Goal: Use online tool/utility: Use online tool/utility

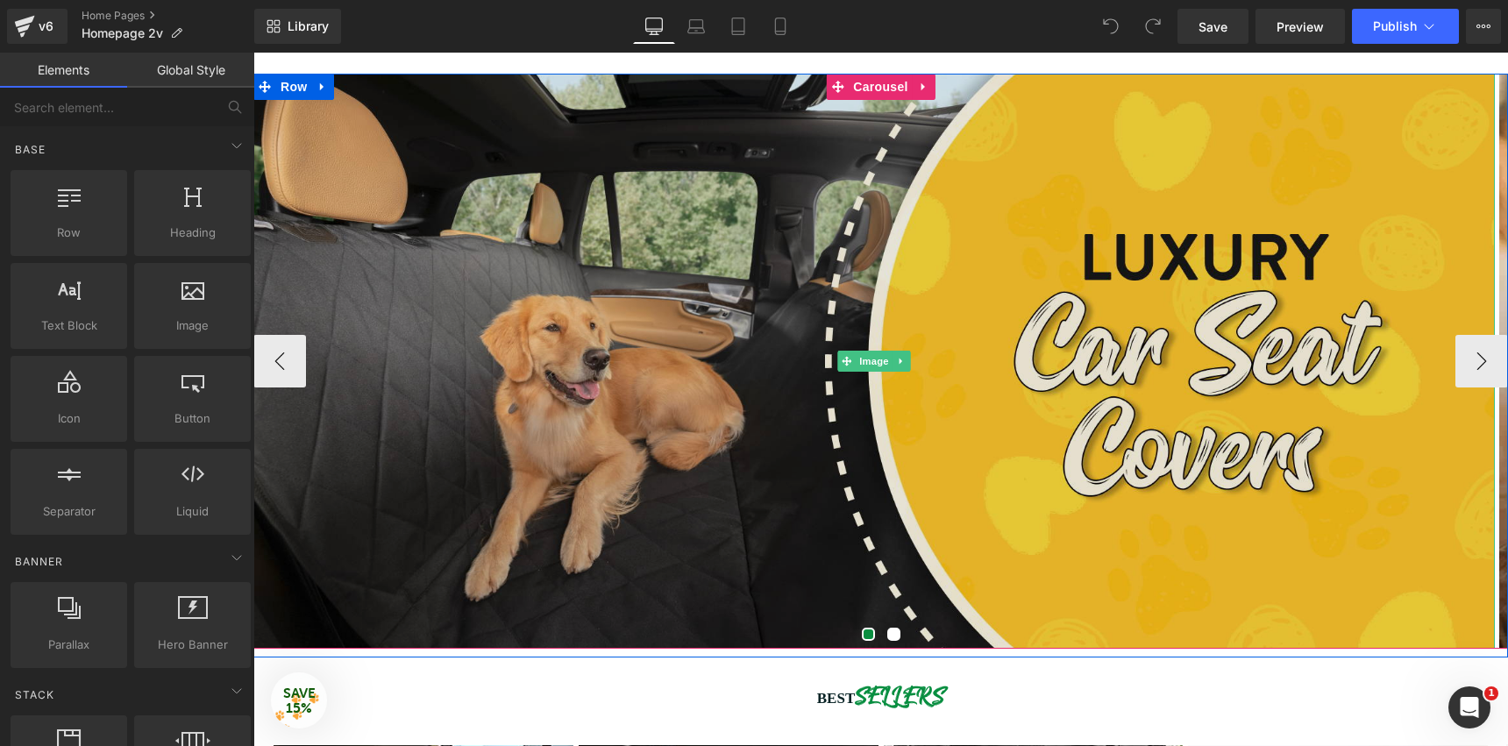
scroll to position [157, 0]
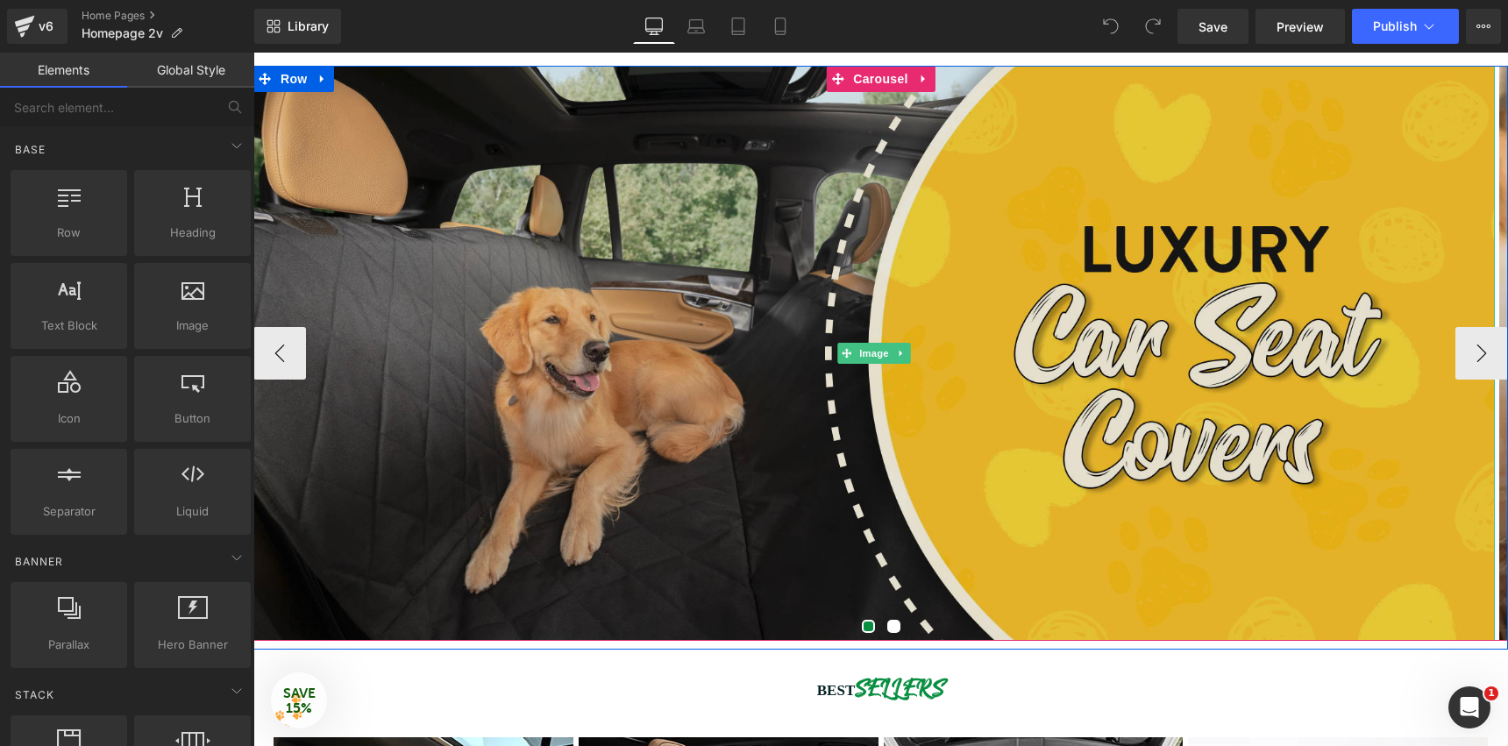
click at [931, 258] on img at bounding box center [873, 353] width 1241 height 575
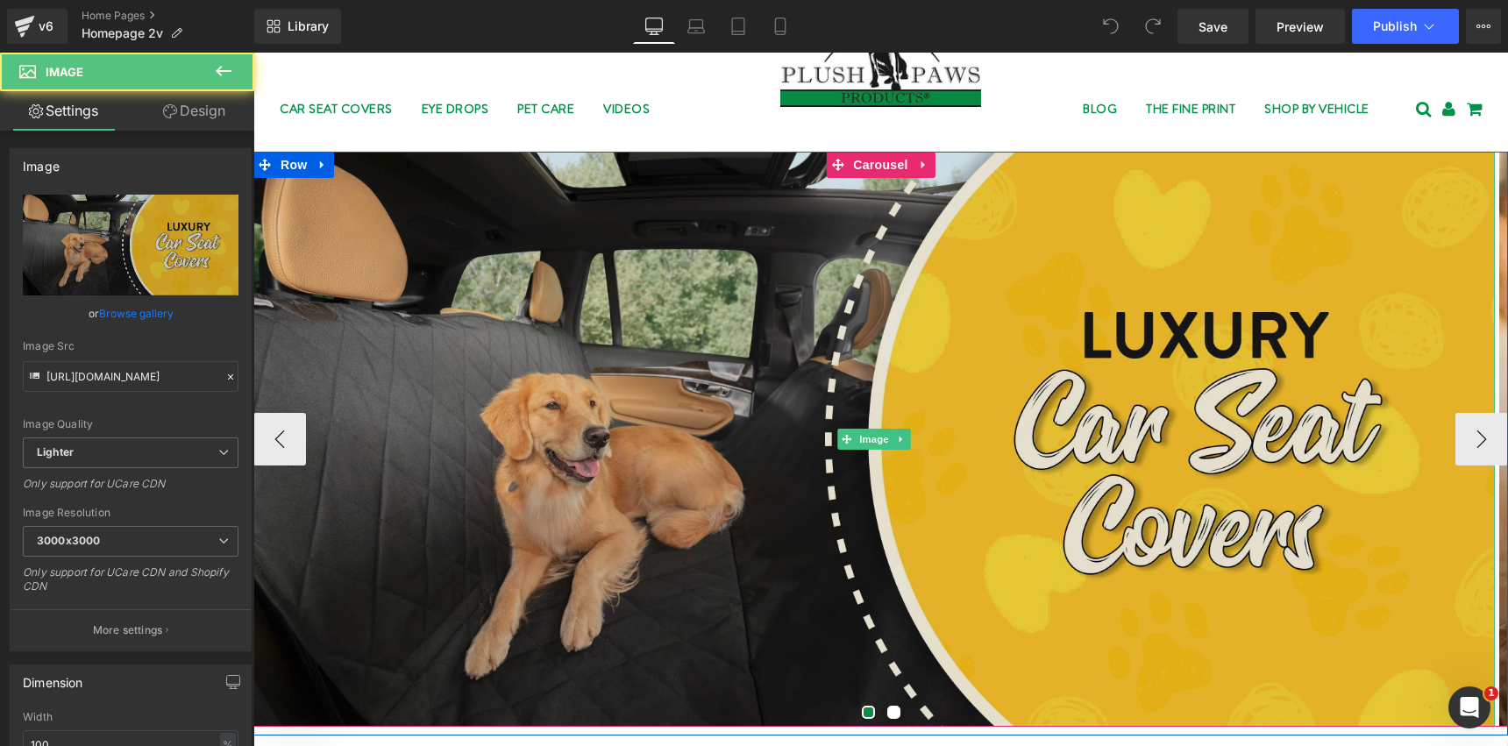
scroll to position [51, 0]
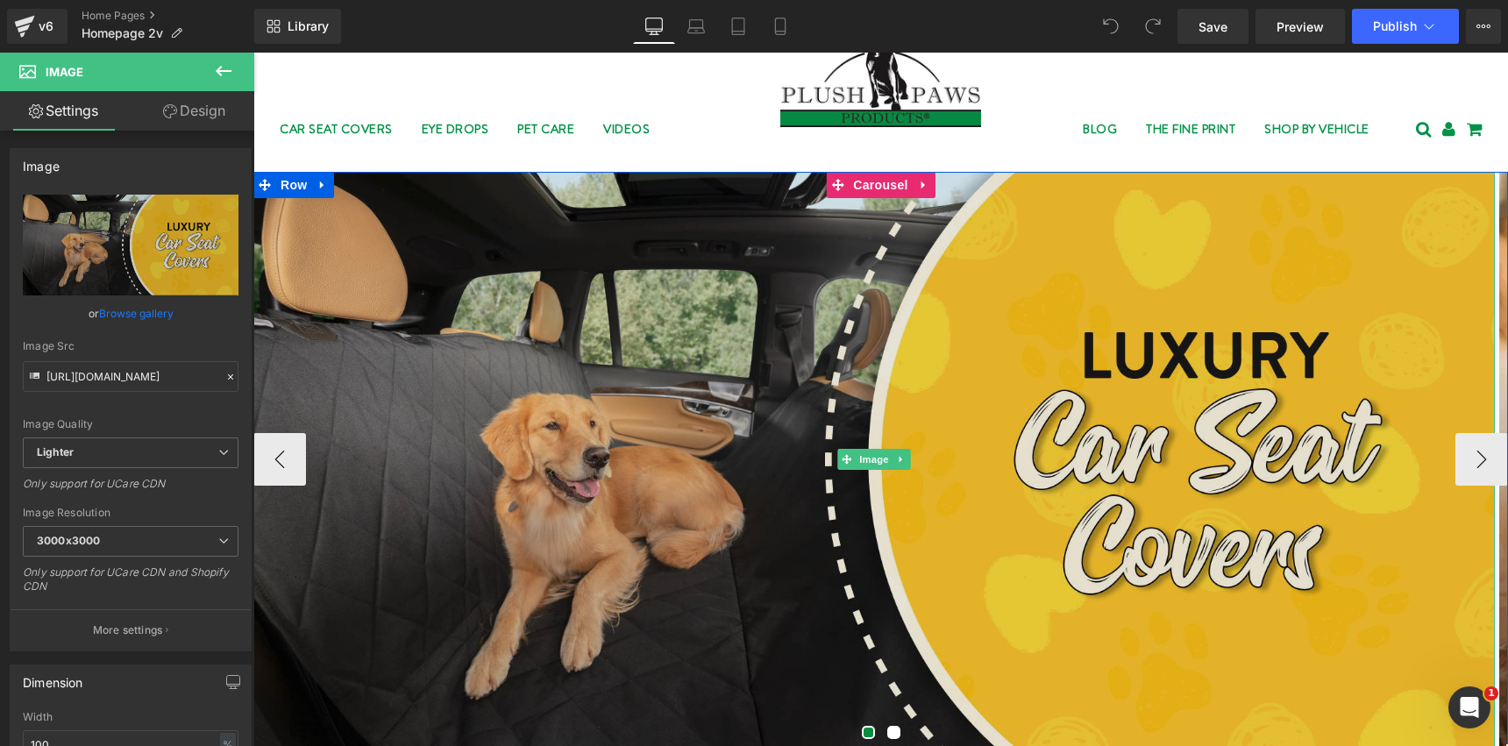
click at [504, 343] on img at bounding box center [873, 459] width 1241 height 575
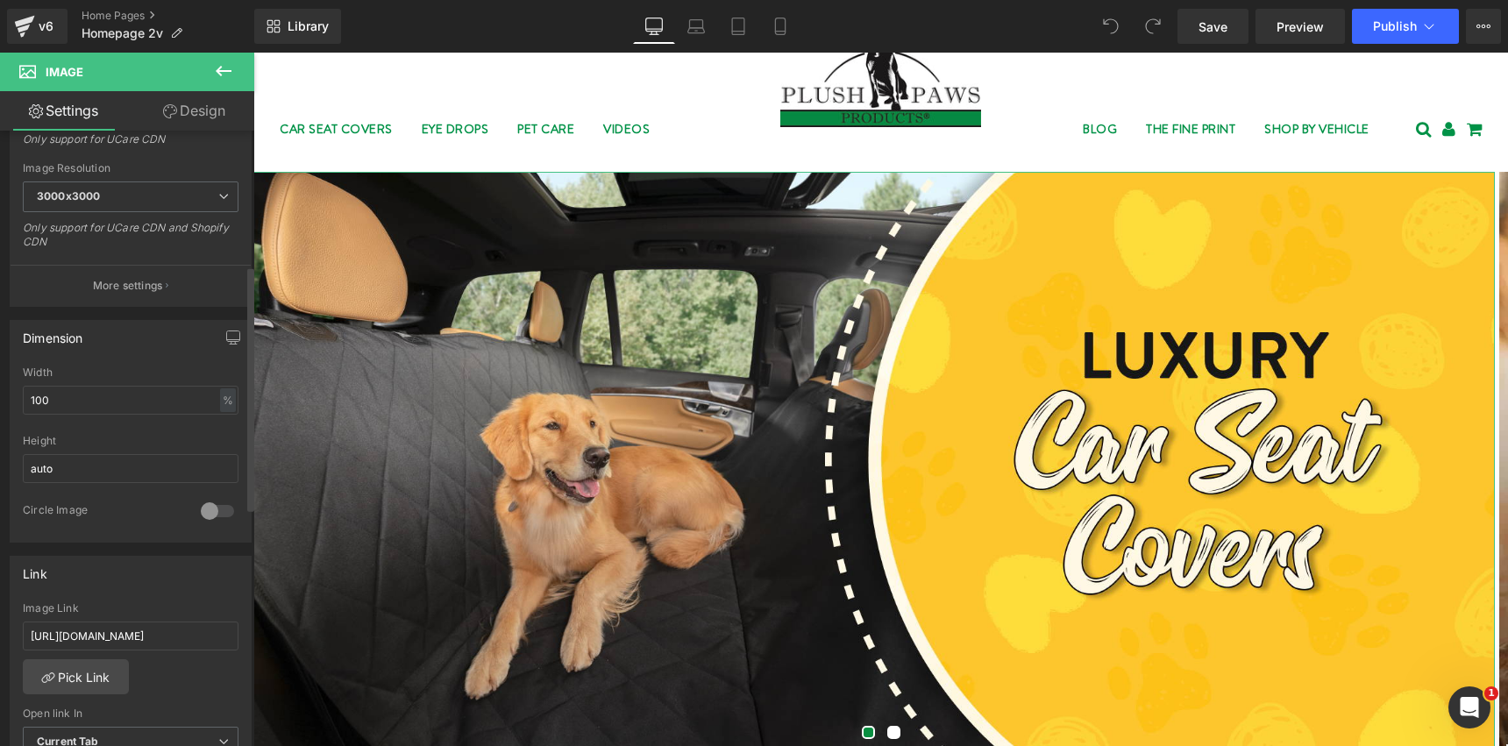
scroll to position [352, 0]
click at [92, 459] on input "auto" at bounding box center [131, 461] width 216 height 29
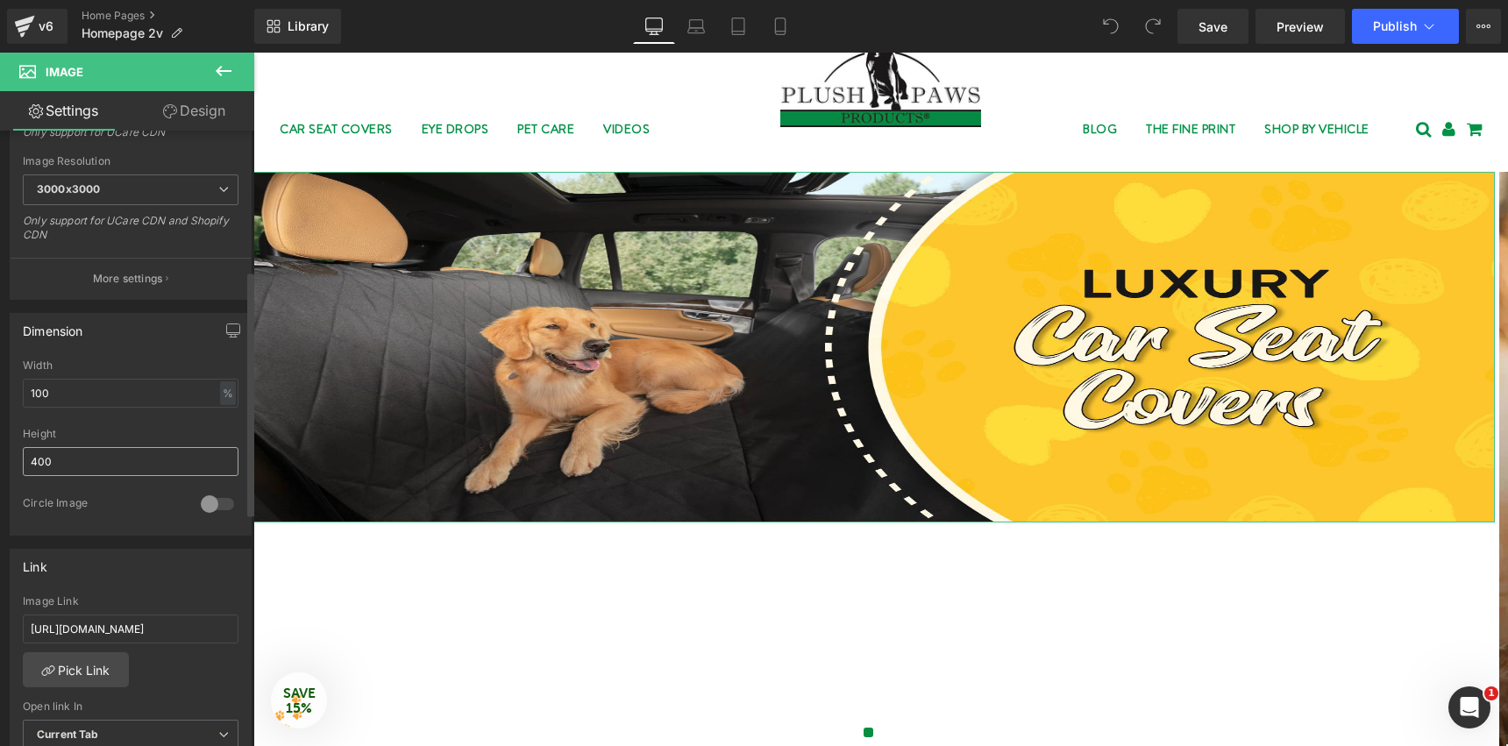
click at [95, 450] on input "400" at bounding box center [131, 461] width 216 height 29
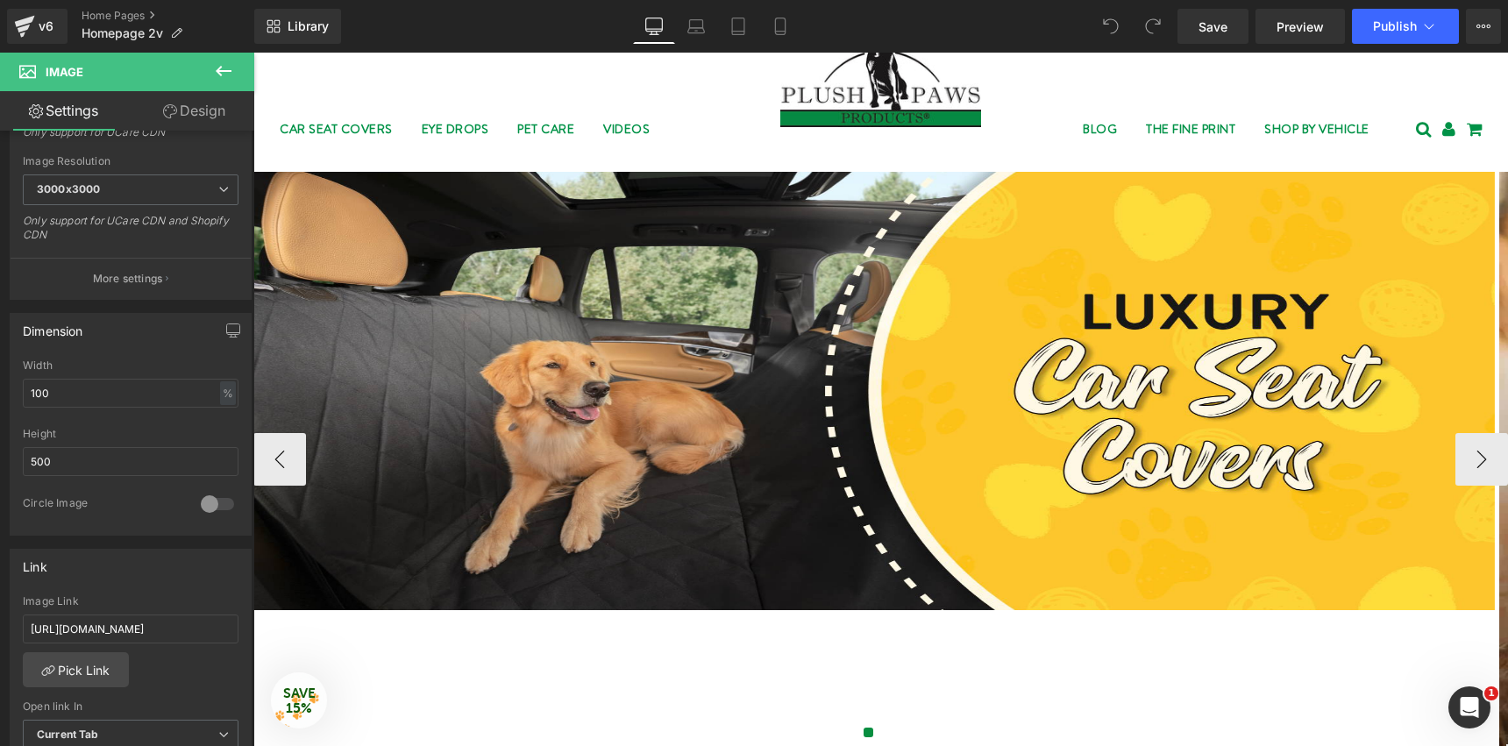
type input "500"
click at [165, 429] on div "Height" at bounding box center [131, 434] width 216 height 12
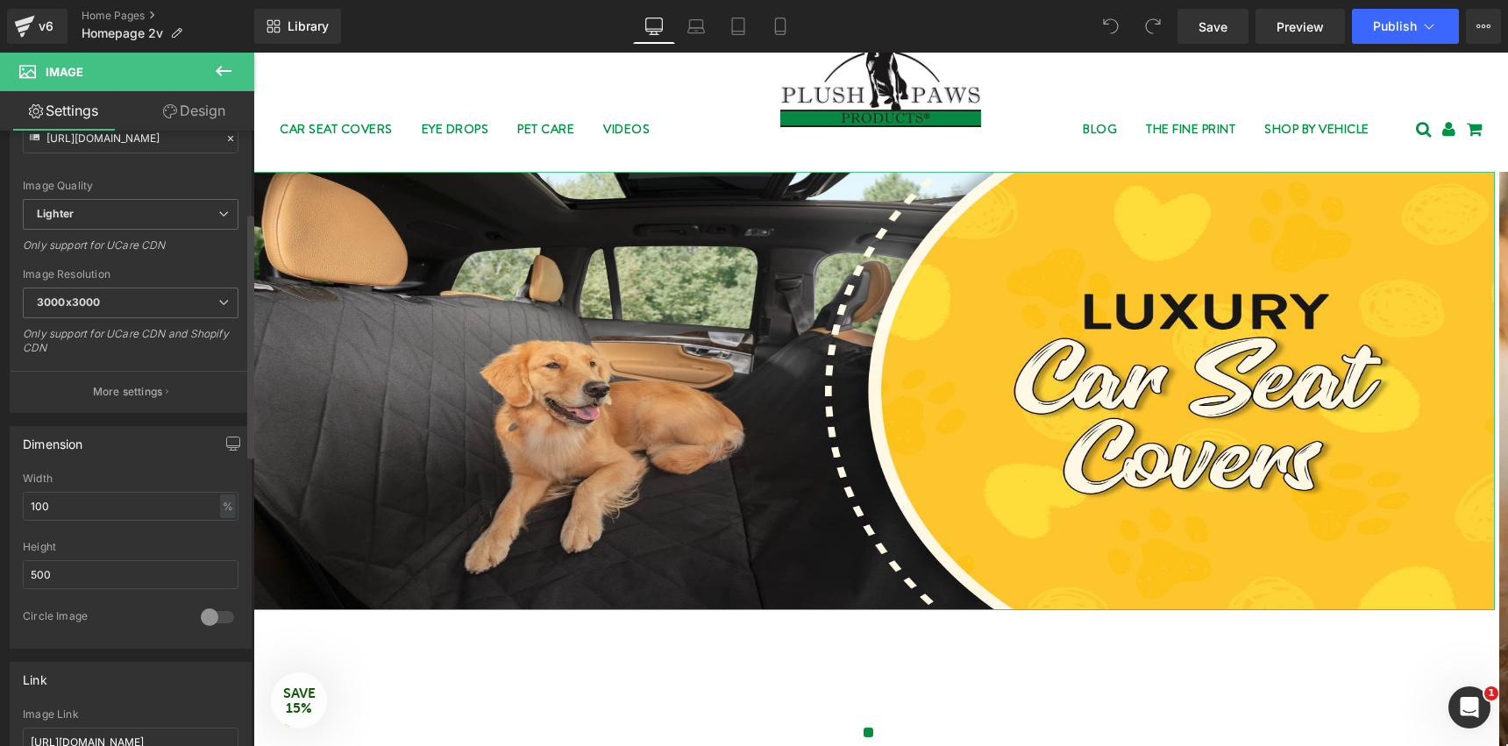
scroll to position [206, 0]
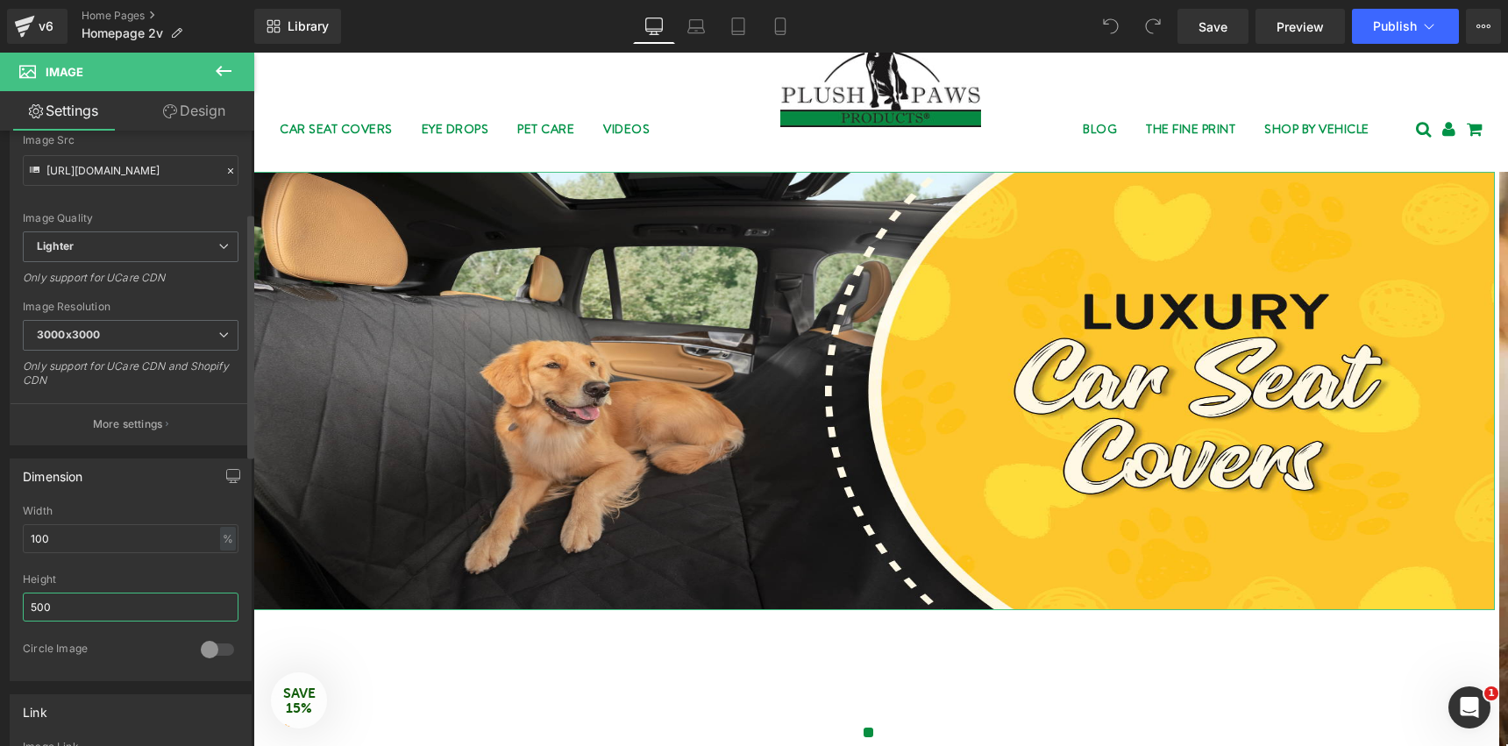
click at [110, 611] on input "500" at bounding box center [131, 607] width 216 height 29
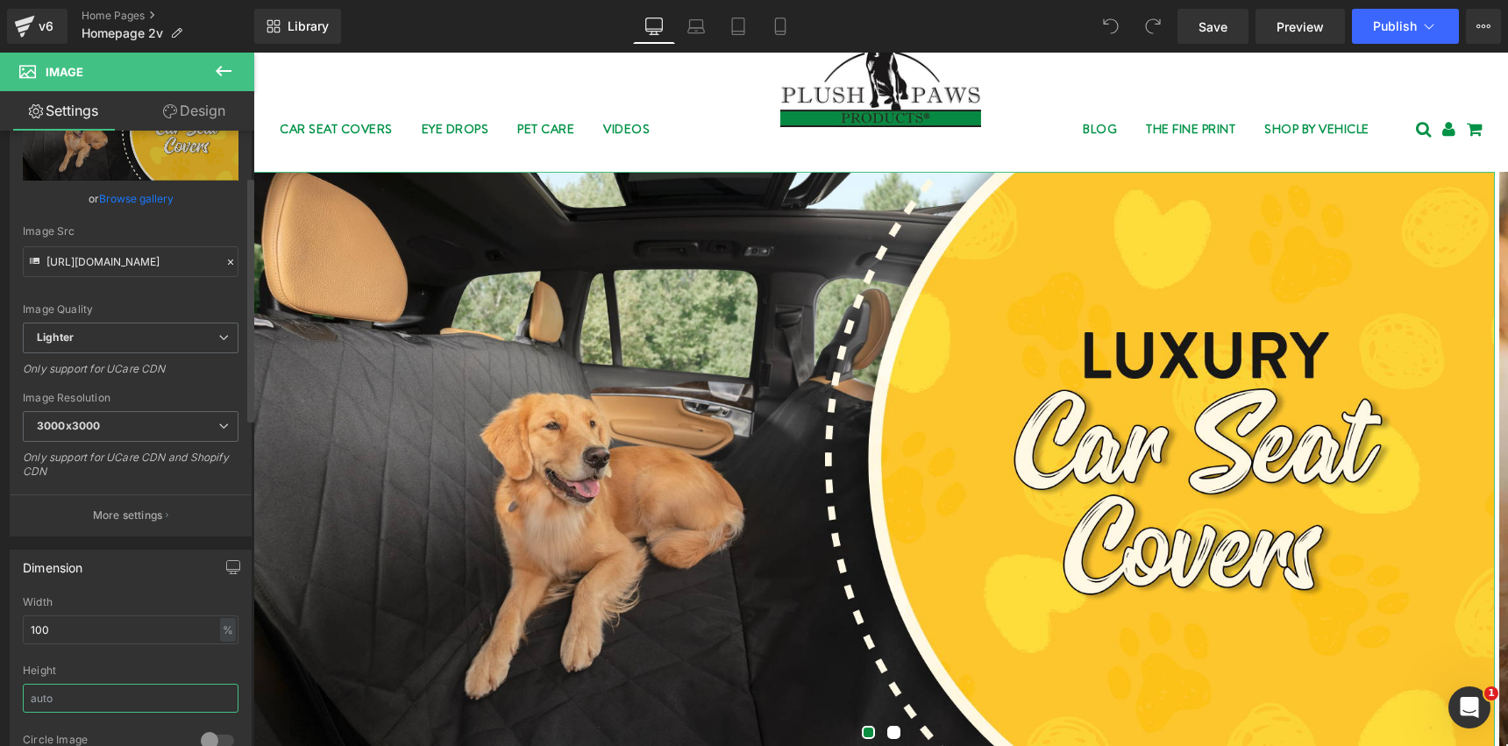
scroll to position [0, 0]
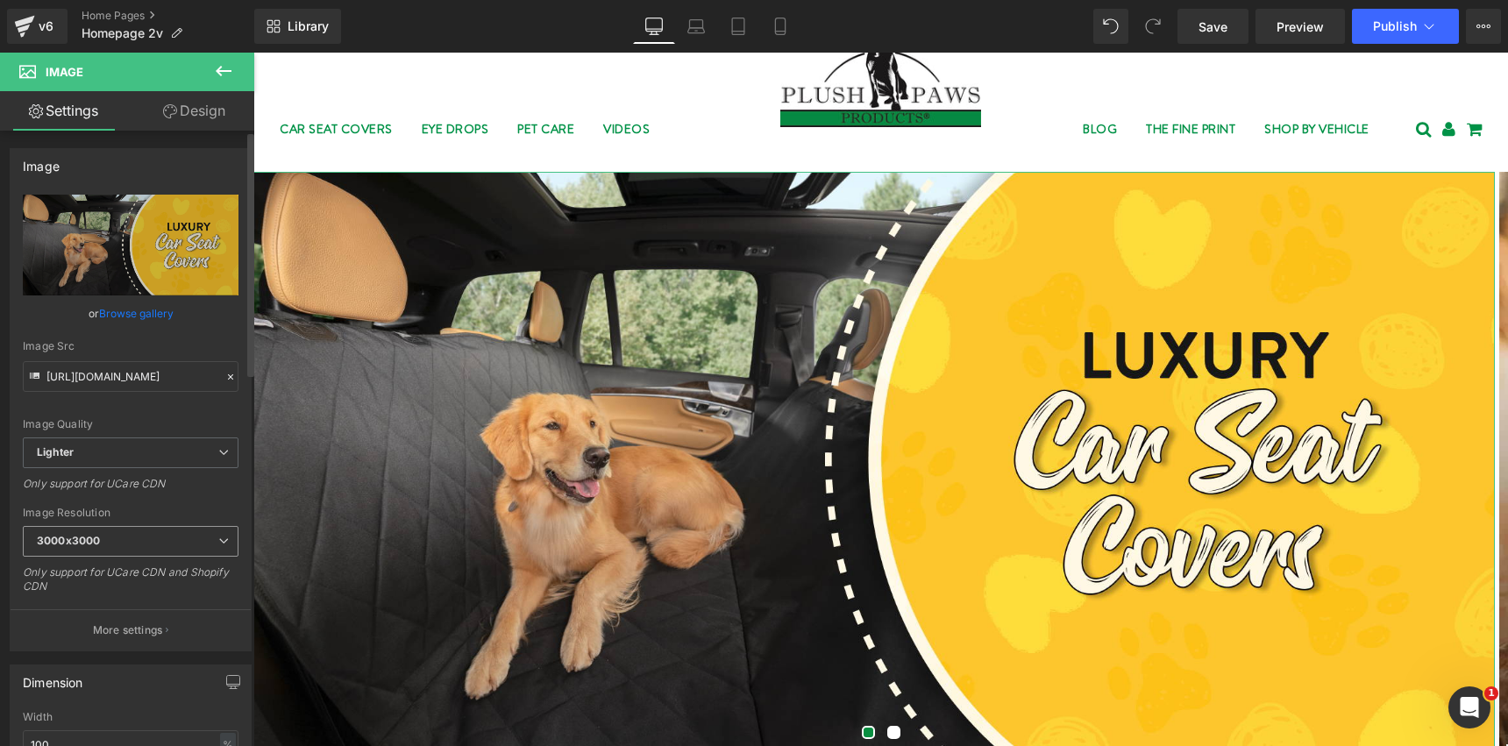
click at [123, 539] on span "3000x3000" at bounding box center [131, 541] width 216 height 31
click at [167, 494] on div "Only support for UCare CDN" at bounding box center [131, 489] width 216 height 25
click at [177, 105] on link "Design" at bounding box center [194, 110] width 127 height 39
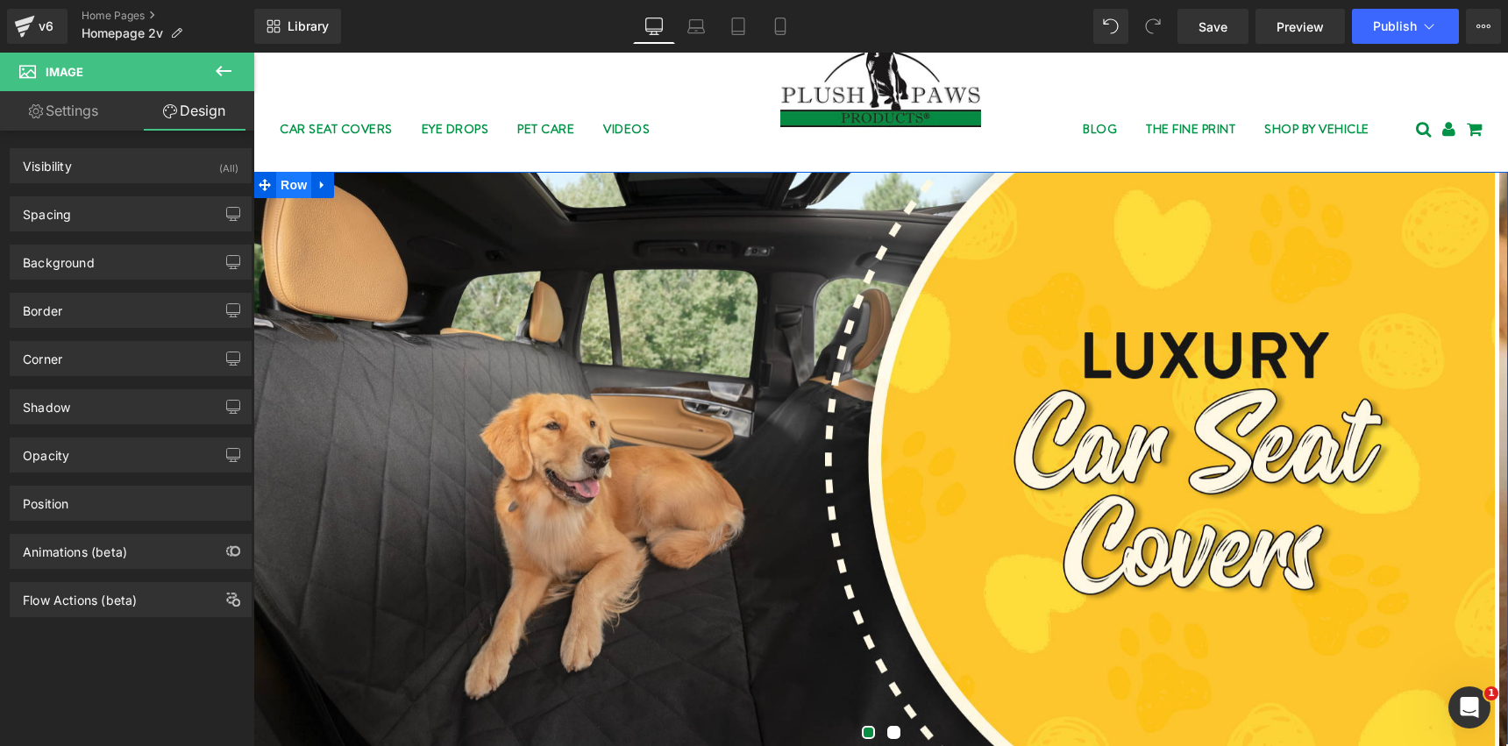
click at [280, 183] on span "Row" at bounding box center [293, 185] width 35 height 26
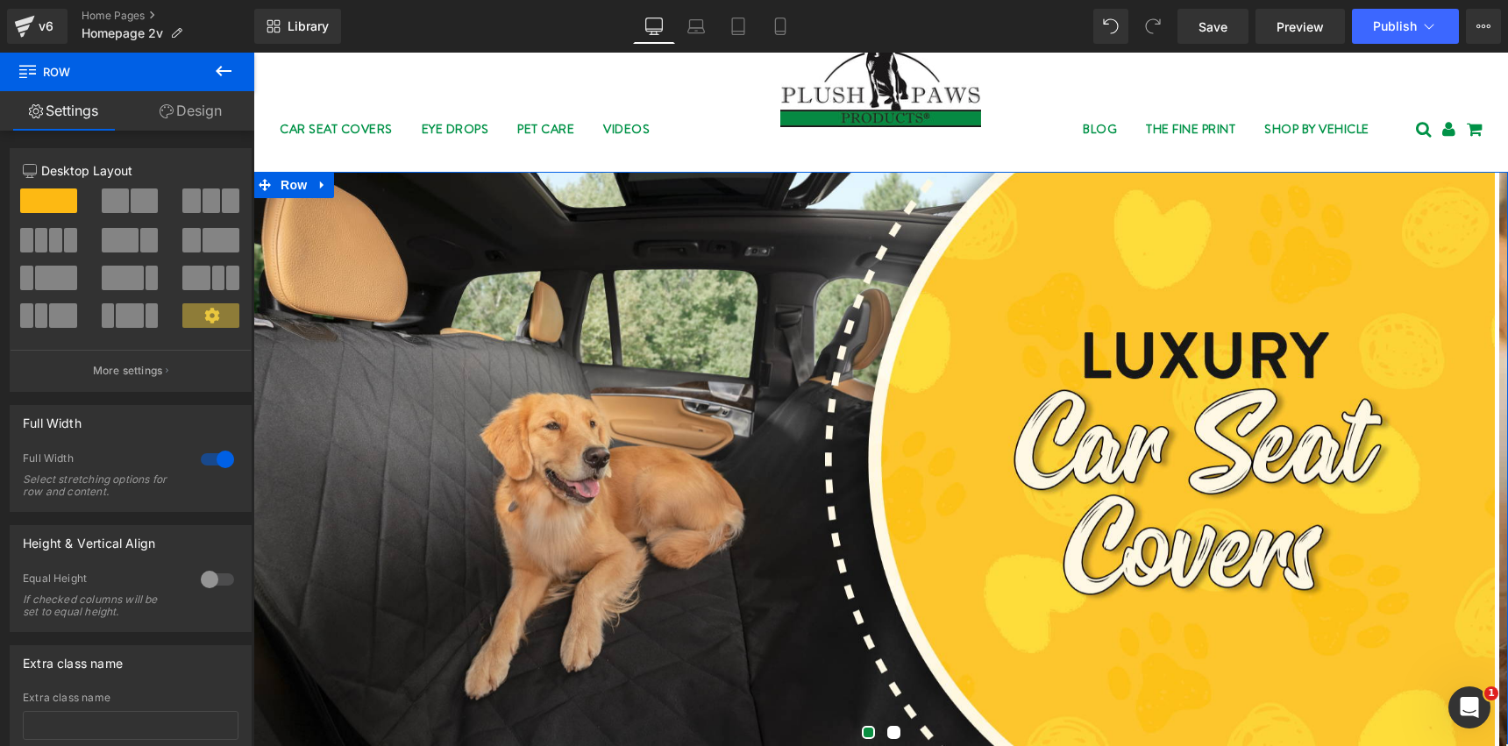
click at [210, 581] on div at bounding box center [217, 579] width 42 height 28
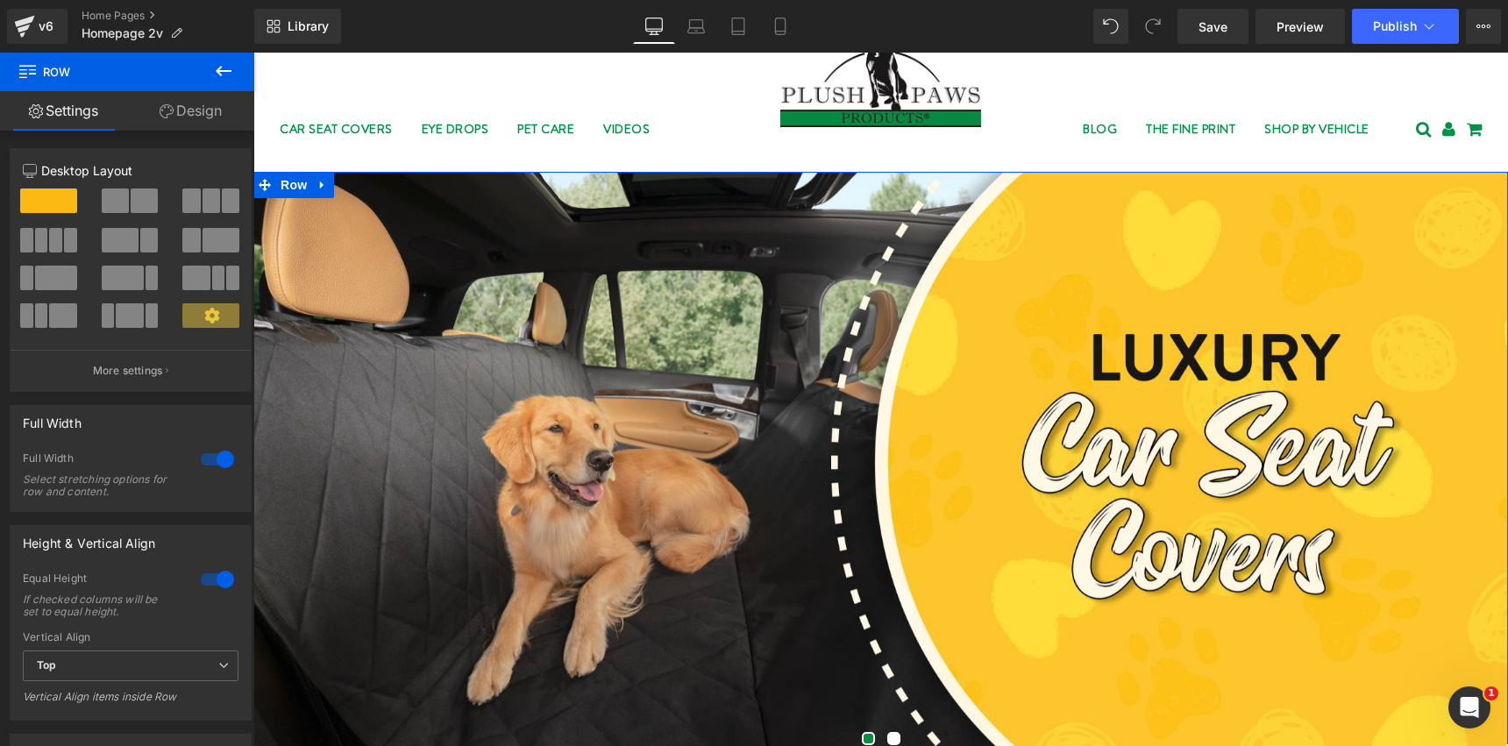
click at [167, 110] on icon at bounding box center [167, 111] width 14 height 14
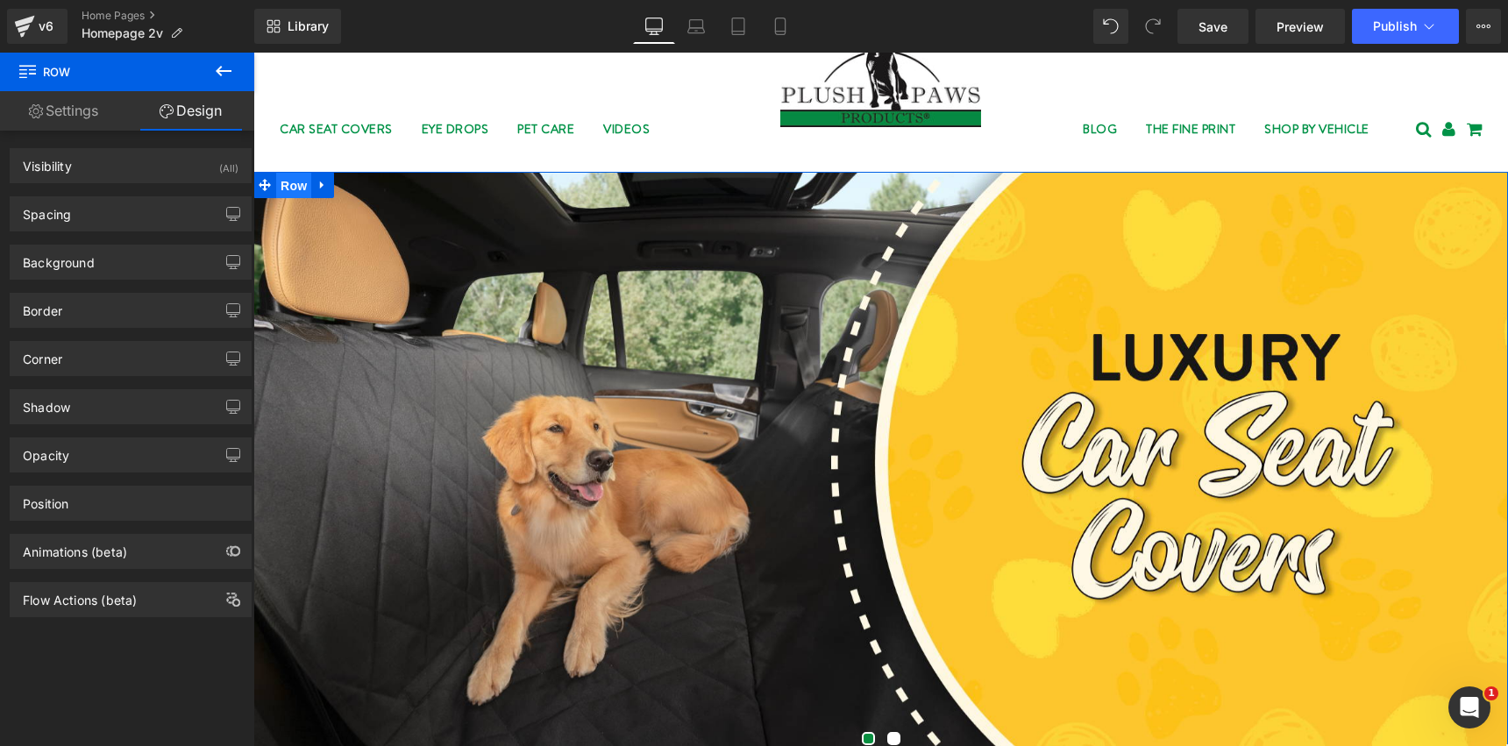
click at [276, 180] on span "Row" at bounding box center [293, 186] width 35 height 26
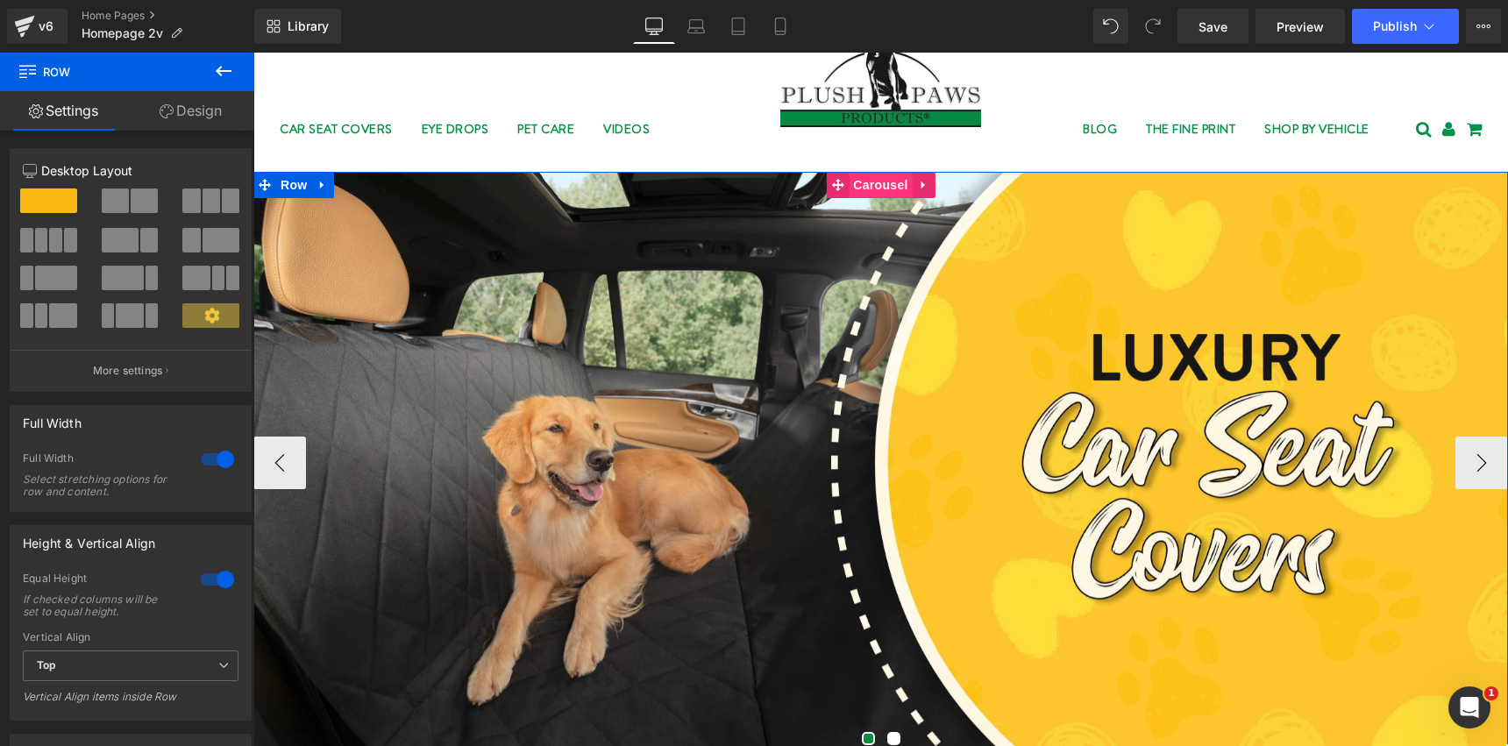
click at [862, 179] on span "Carousel" at bounding box center [880, 185] width 63 height 26
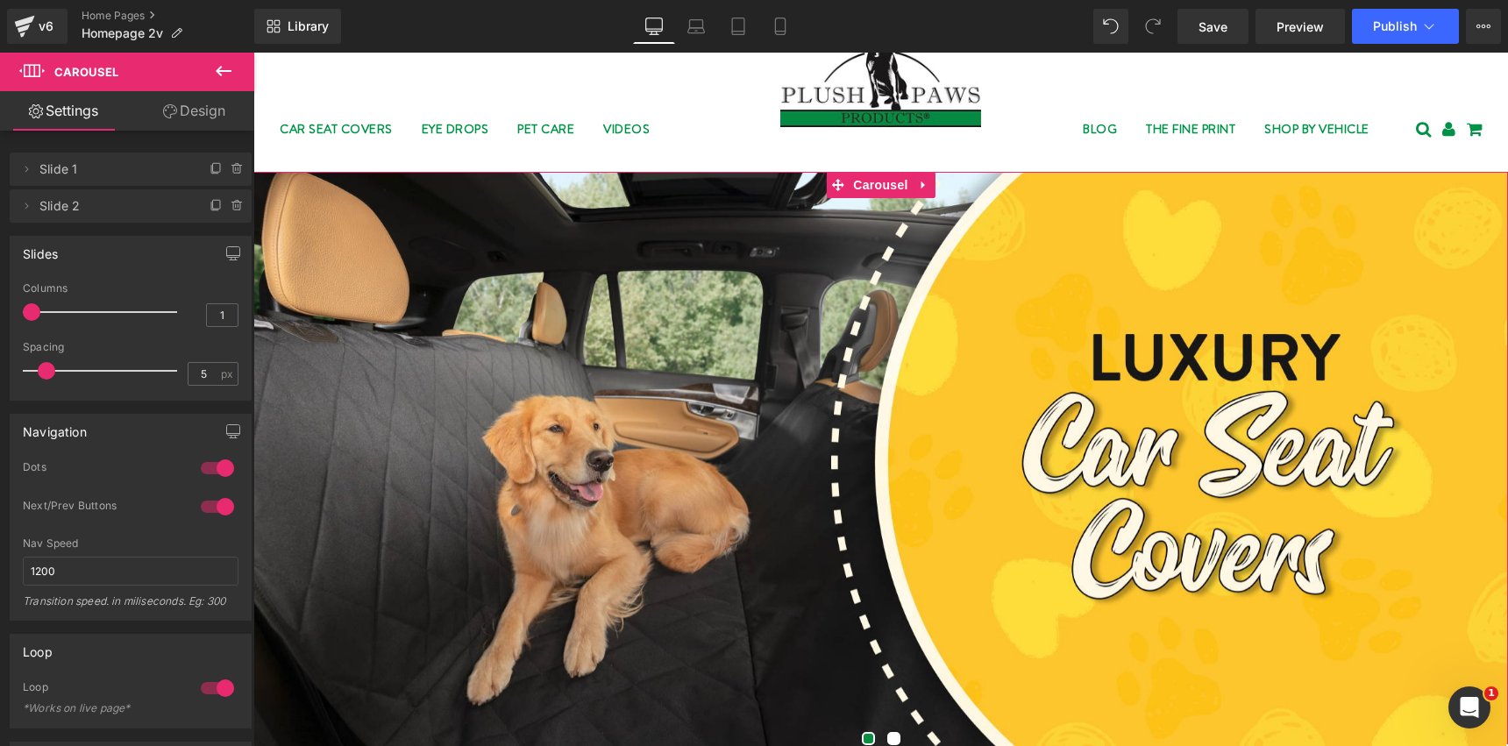
click at [192, 103] on link "Design" at bounding box center [194, 110] width 127 height 39
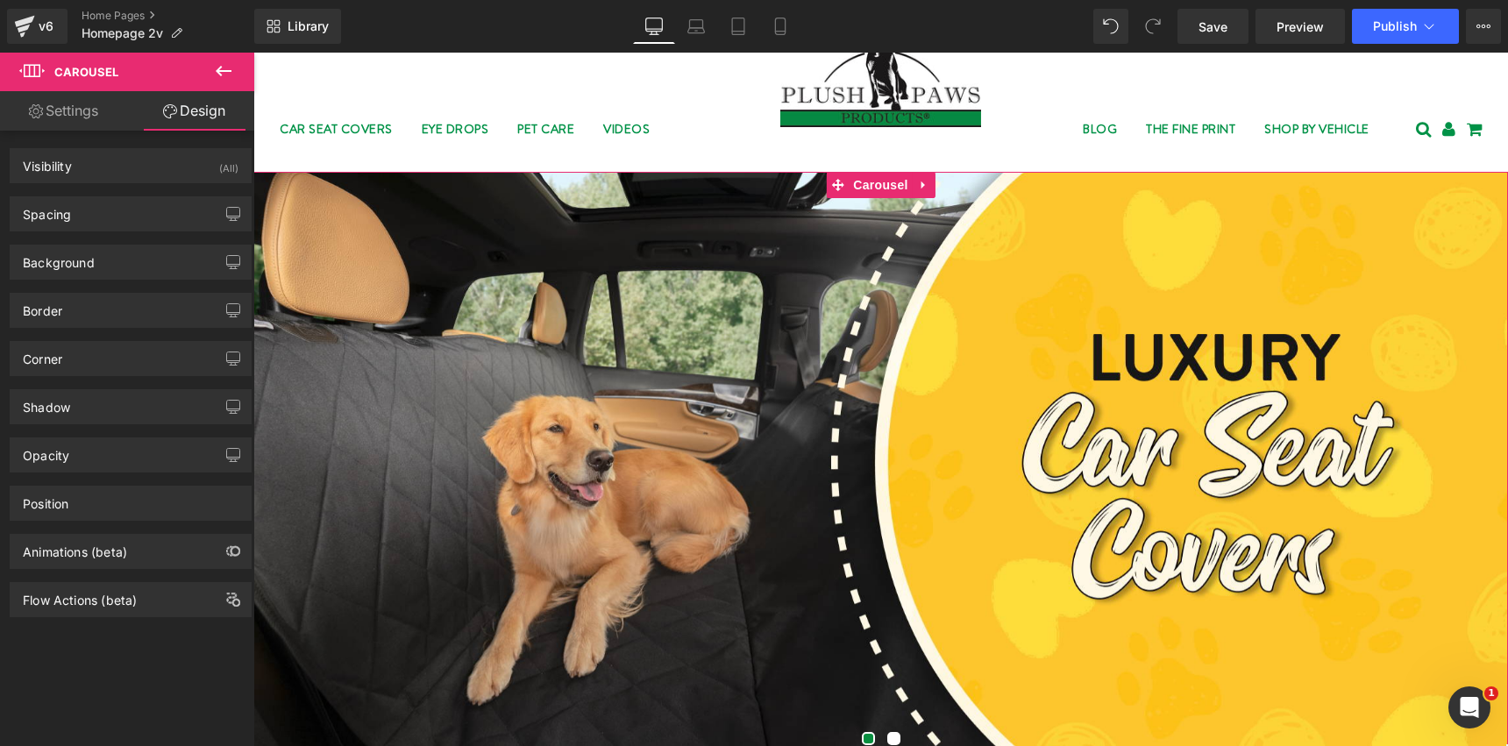
click at [77, 114] on link "Settings" at bounding box center [63, 110] width 127 height 39
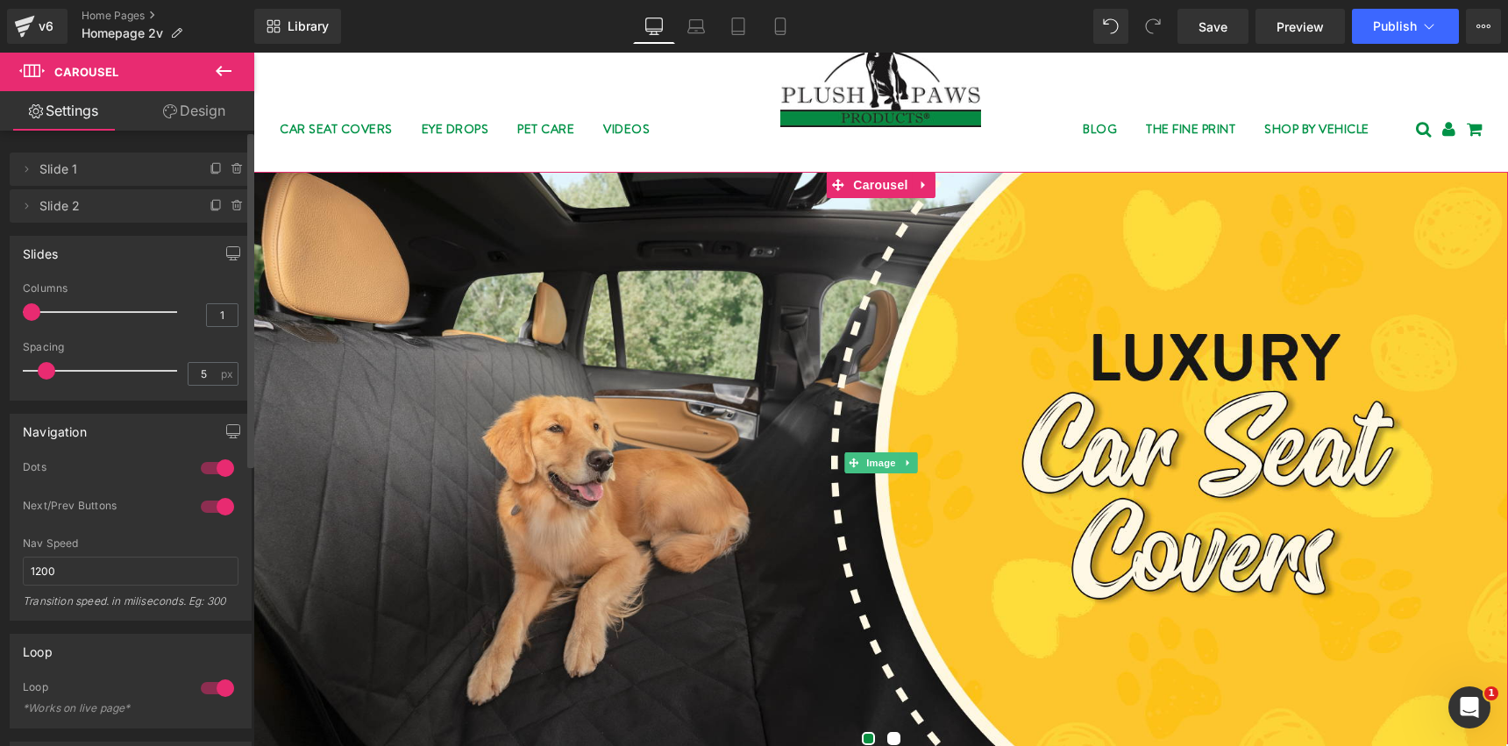
click at [103, 171] on span "Slide 1" at bounding box center [112, 169] width 147 height 33
click at [59, 174] on span "Slide 1" at bounding box center [112, 169] width 147 height 33
click at [32, 173] on icon at bounding box center [26, 169] width 14 height 14
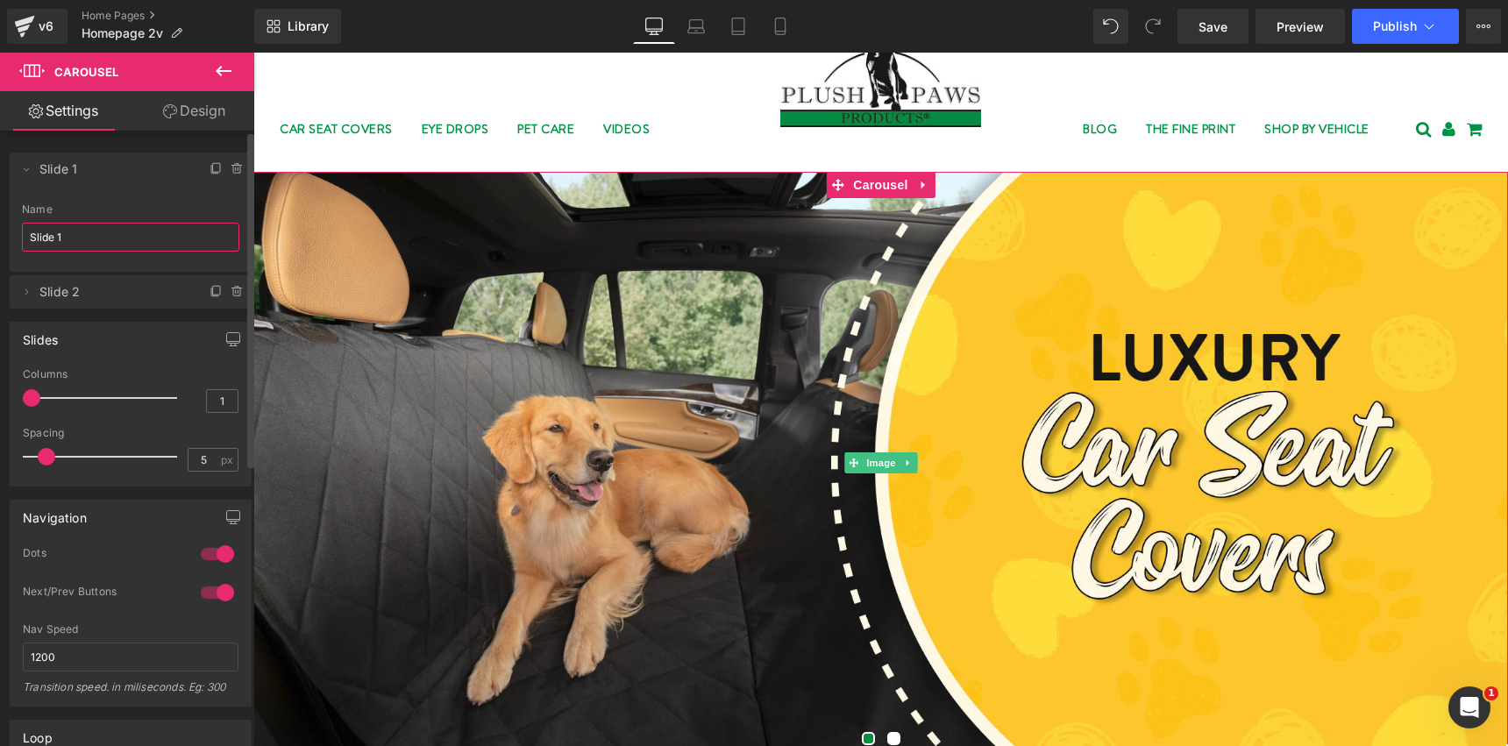
click at [100, 234] on input "Slide 1" at bounding box center [130, 237] width 217 height 29
click at [133, 210] on div "Name" at bounding box center [130, 209] width 217 height 12
click at [94, 294] on span "Slide 2" at bounding box center [112, 291] width 147 height 33
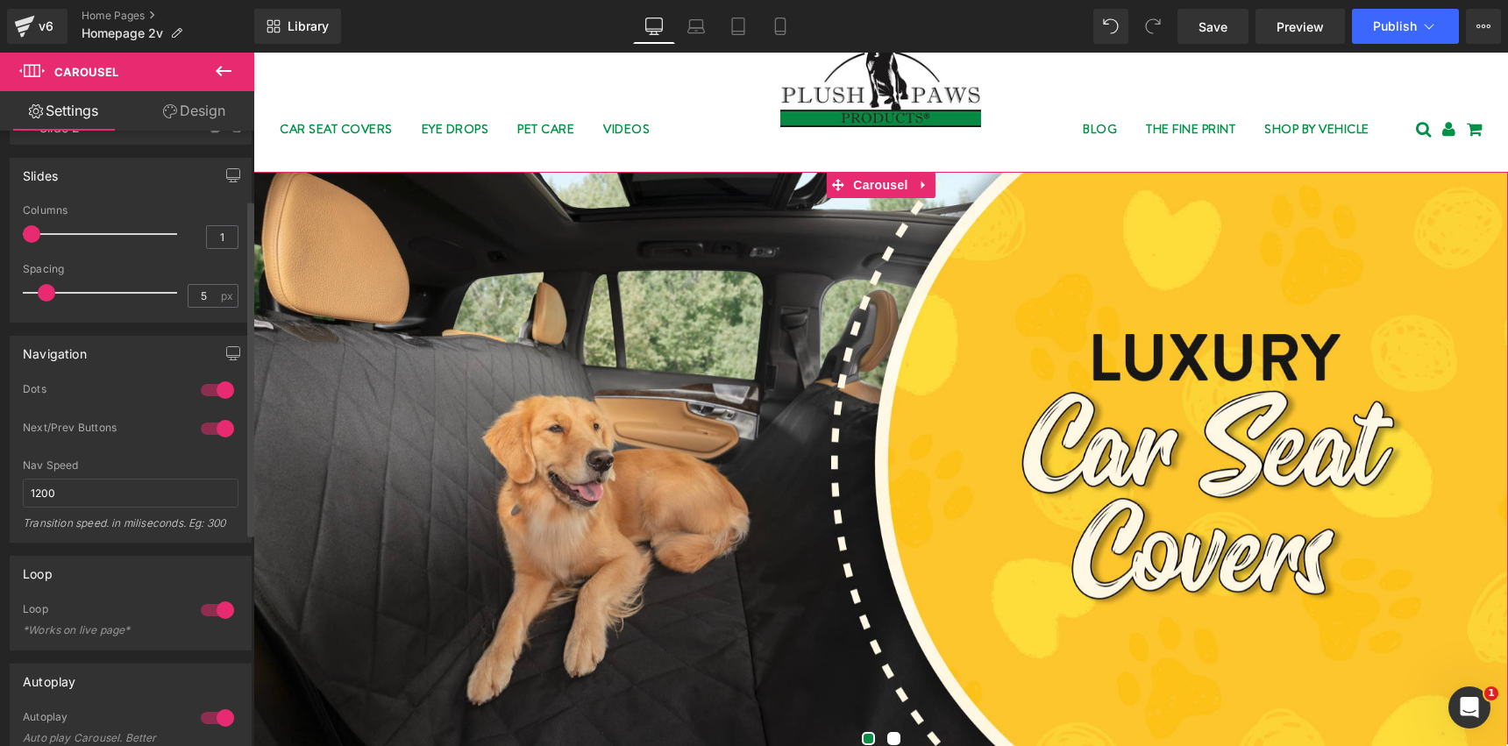
scroll to position [52, 0]
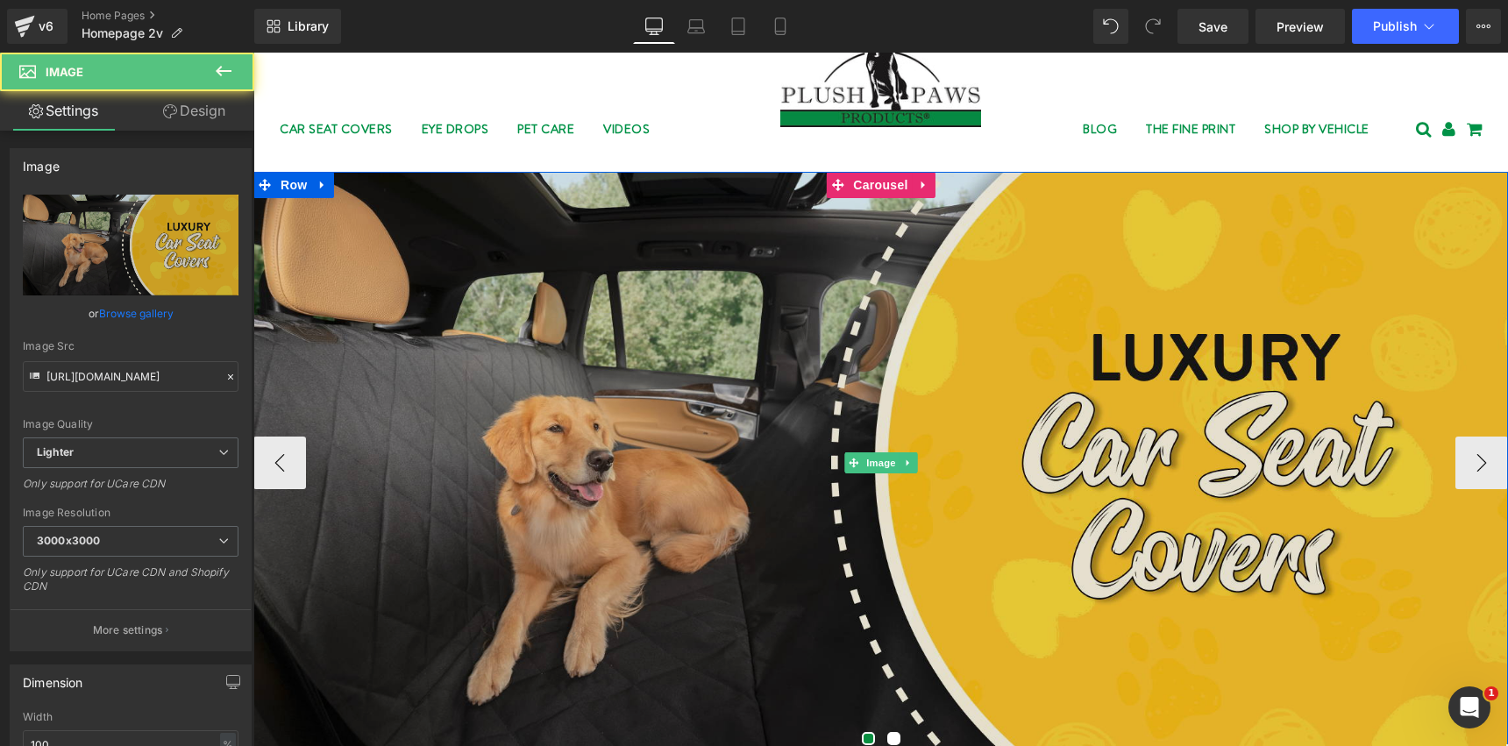
click at [472, 312] on img at bounding box center [880, 462] width 1255 height 581
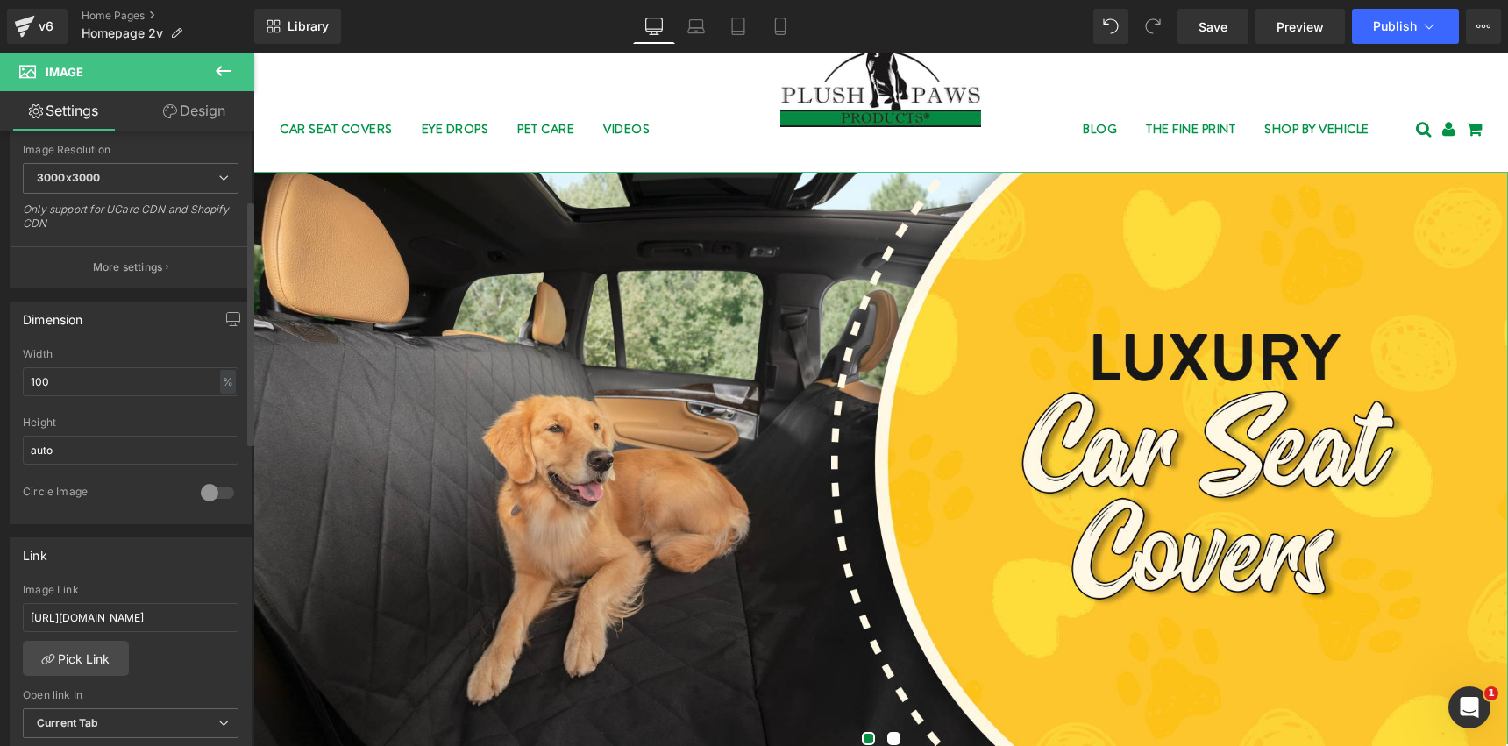
scroll to position [392, 0]
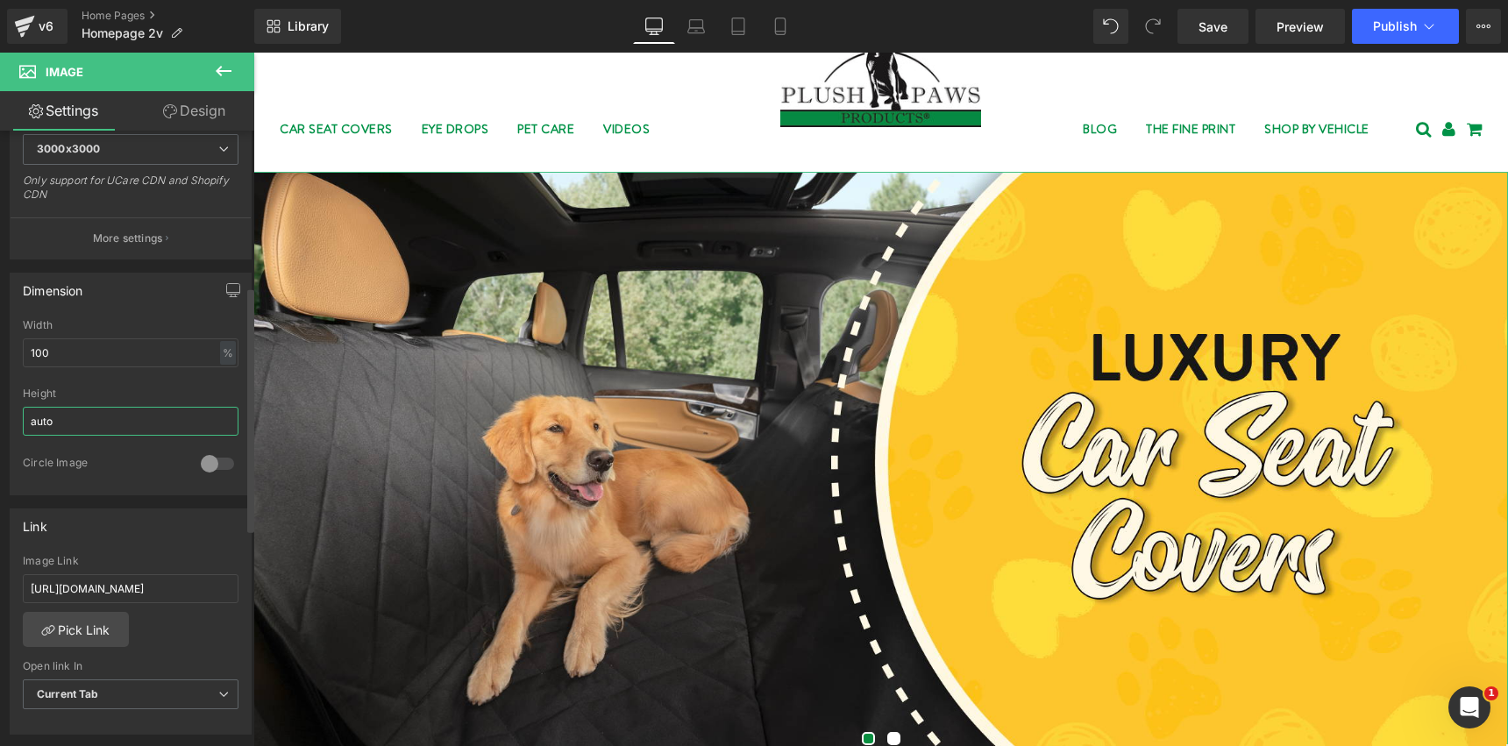
click at [97, 417] on input "auto" at bounding box center [131, 421] width 216 height 29
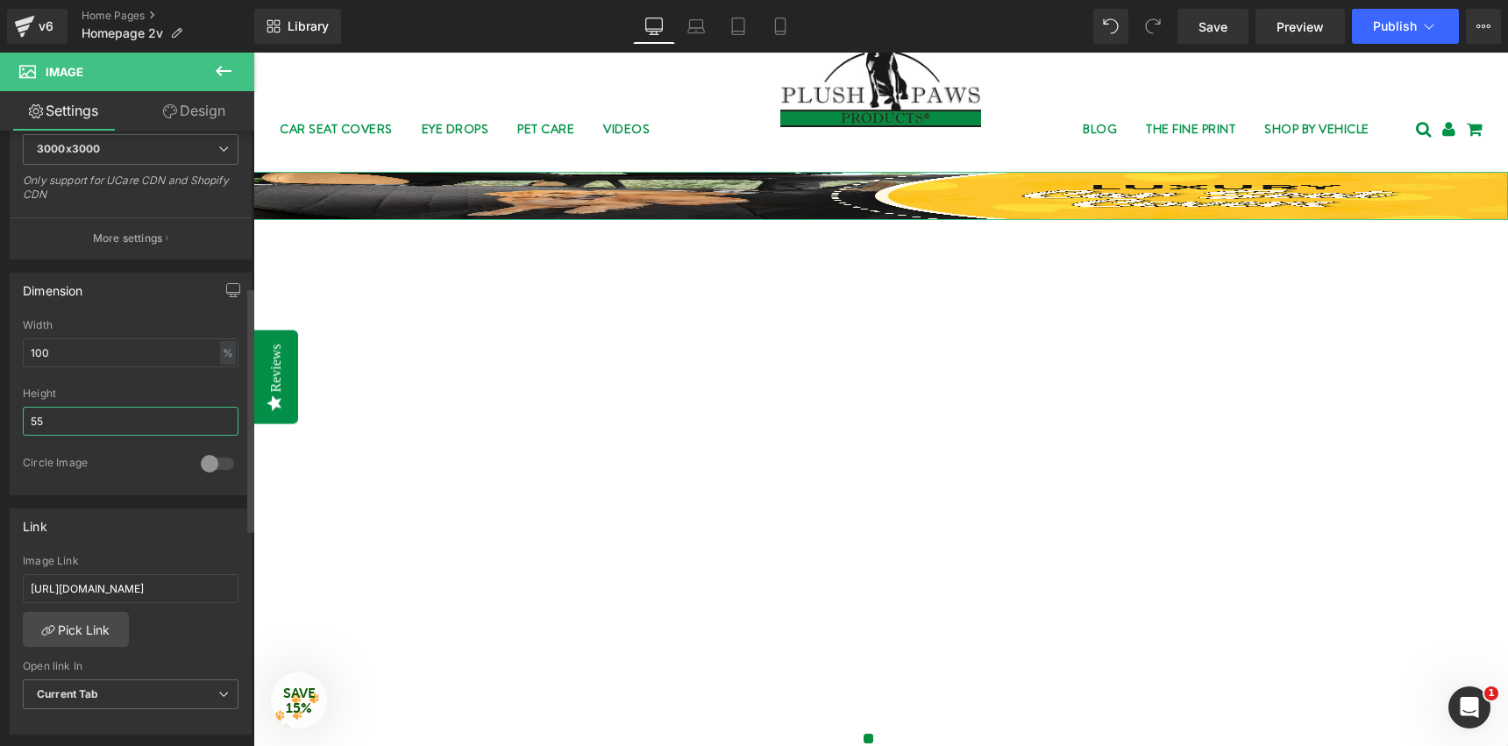
type input "550"
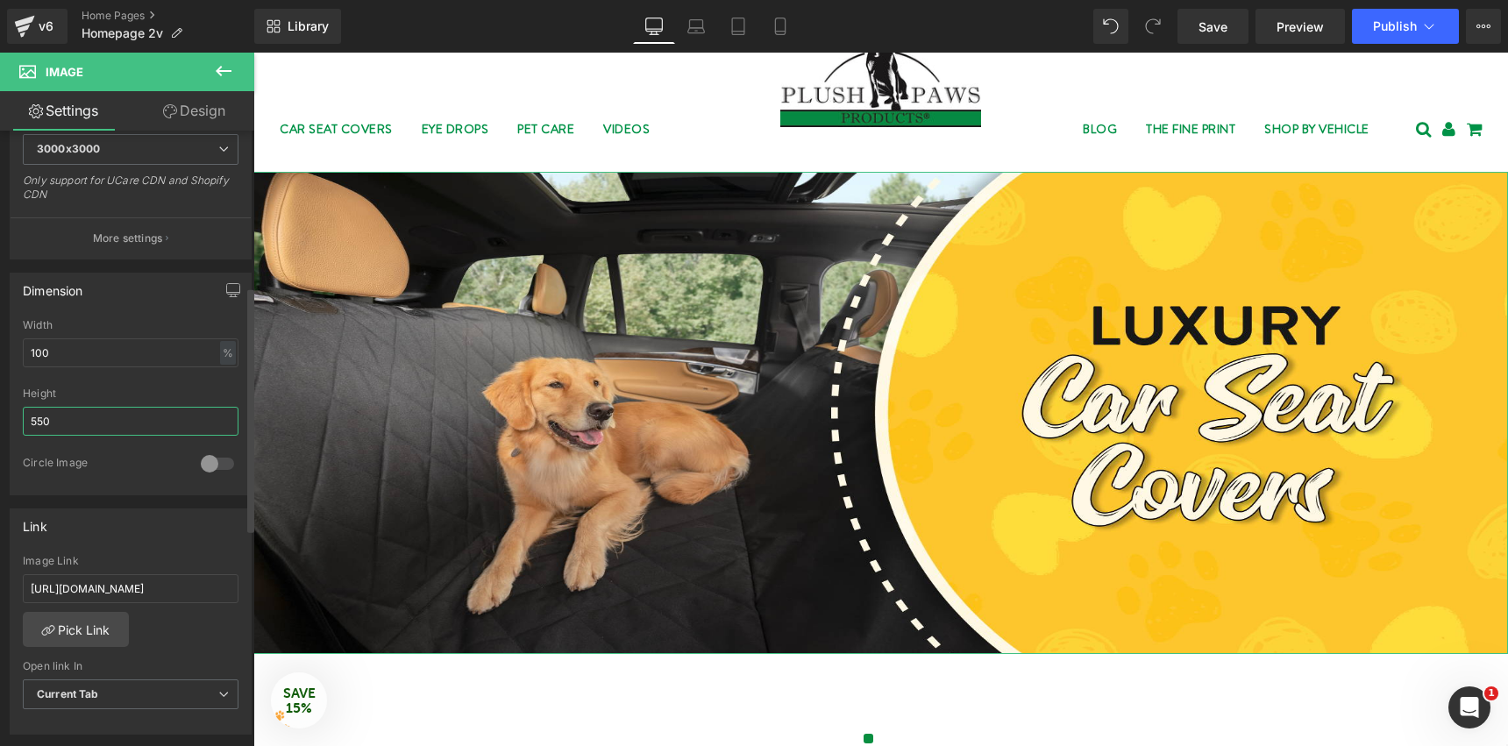
click at [108, 416] on input "550" at bounding box center [131, 421] width 216 height 29
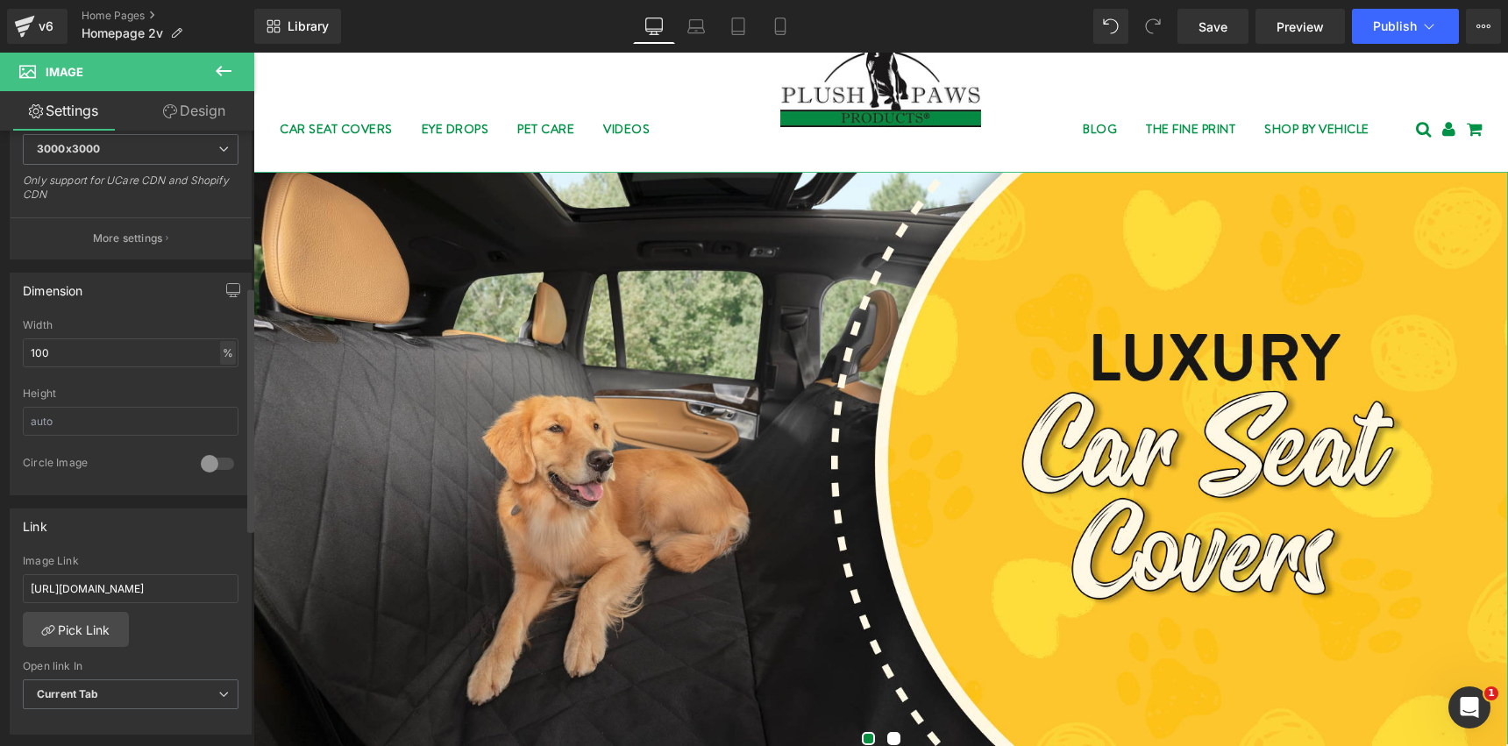
click at [224, 352] on div "%" at bounding box center [228, 353] width 16 height 24
click at [217, 382] on li "%" at bounding box center [227, 379] width 22 height 25
click at [108, 437] on div "Height" at bounding box center [131, 422] width 216 height 68
click at [108, 431] on input "text" at bounding box center [131, 421] width 216 height 29
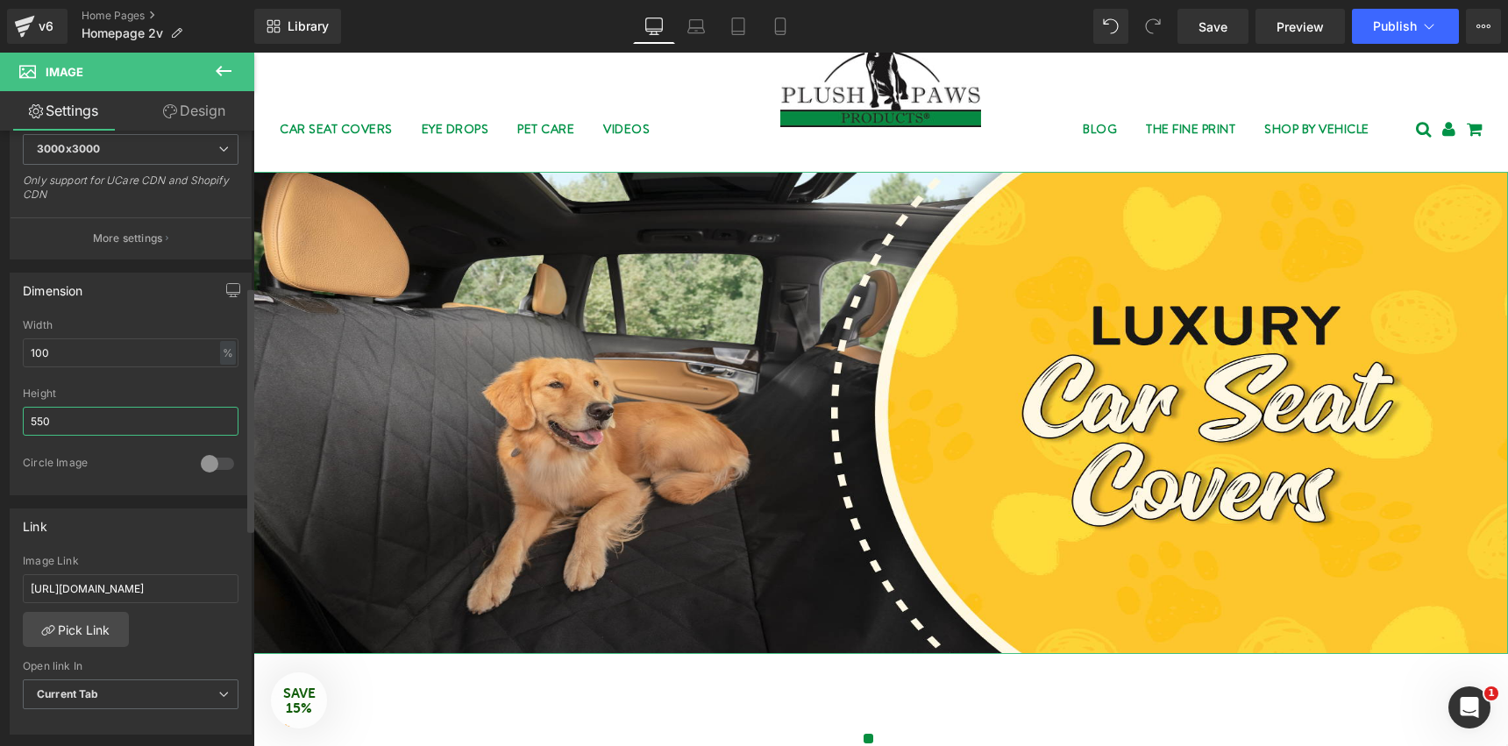
click at [188, 427] on input "550" at bounding box center [131, 421] width 216 height 29
type input "550"
click at [172, 396] on div "Height" at bounding box center [131, 394] width 216 height 12
click at [159, 423] on input "550" at bounding box center [131, 421] width 216 height 29
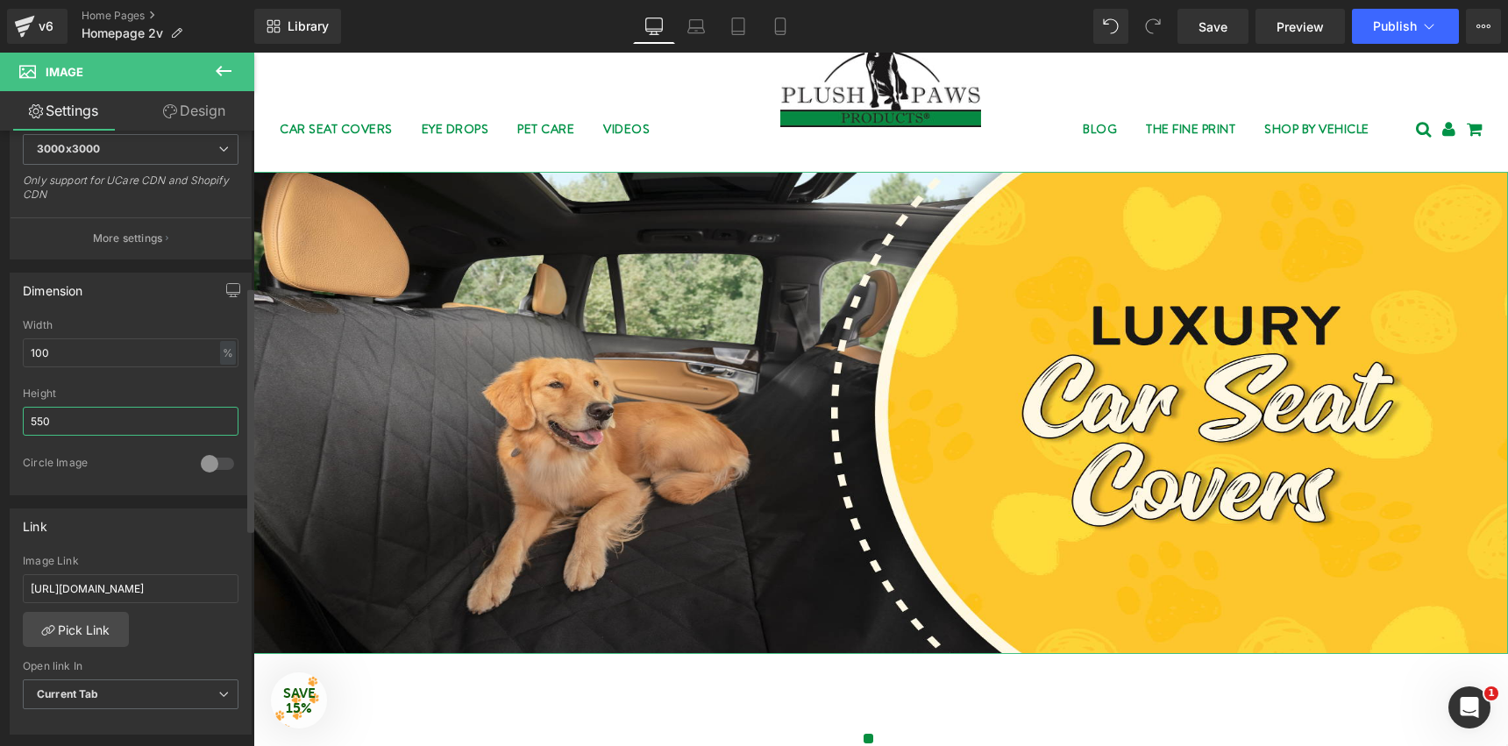
click at [159, 423] on input "550" at bounding box center [131, 421] width 216 height 29
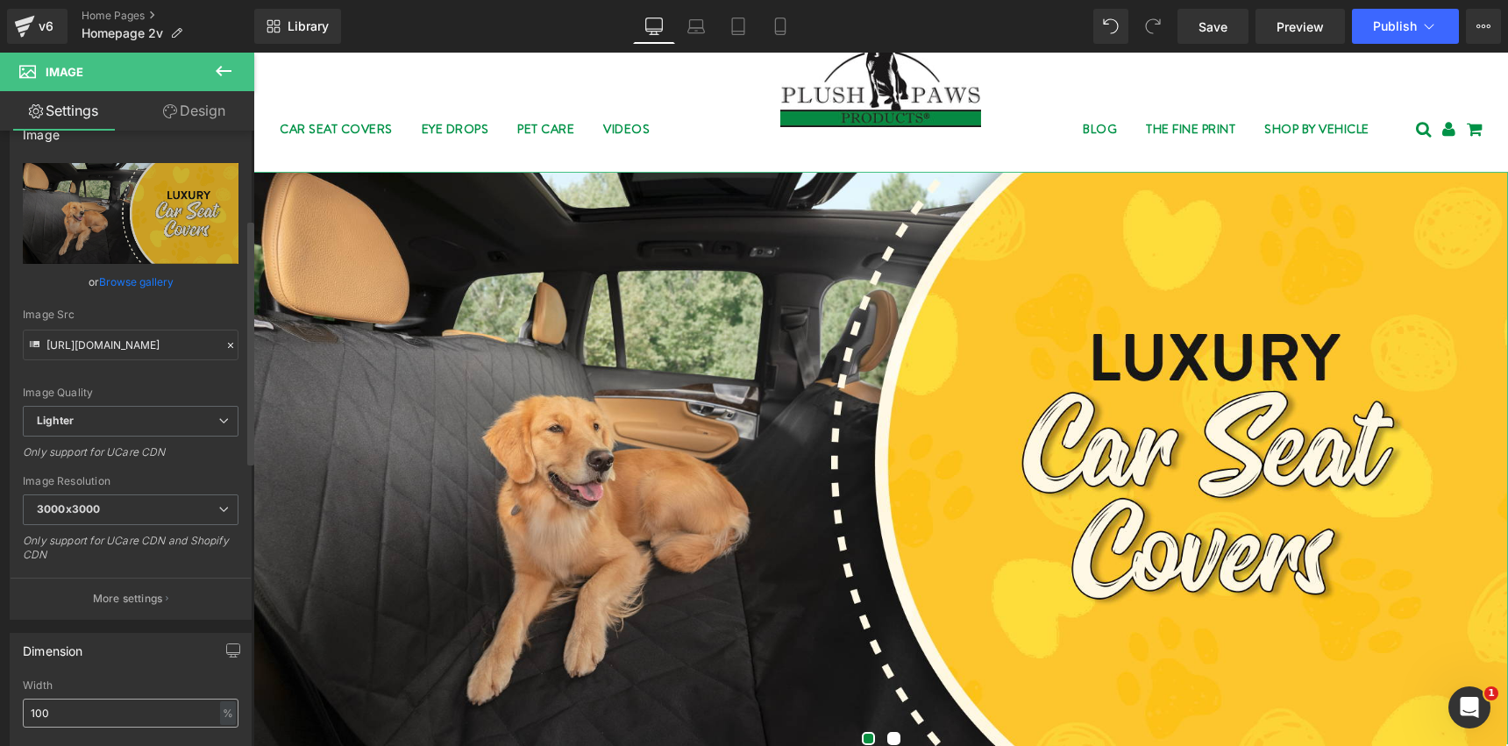
scroll to position [0, 0]
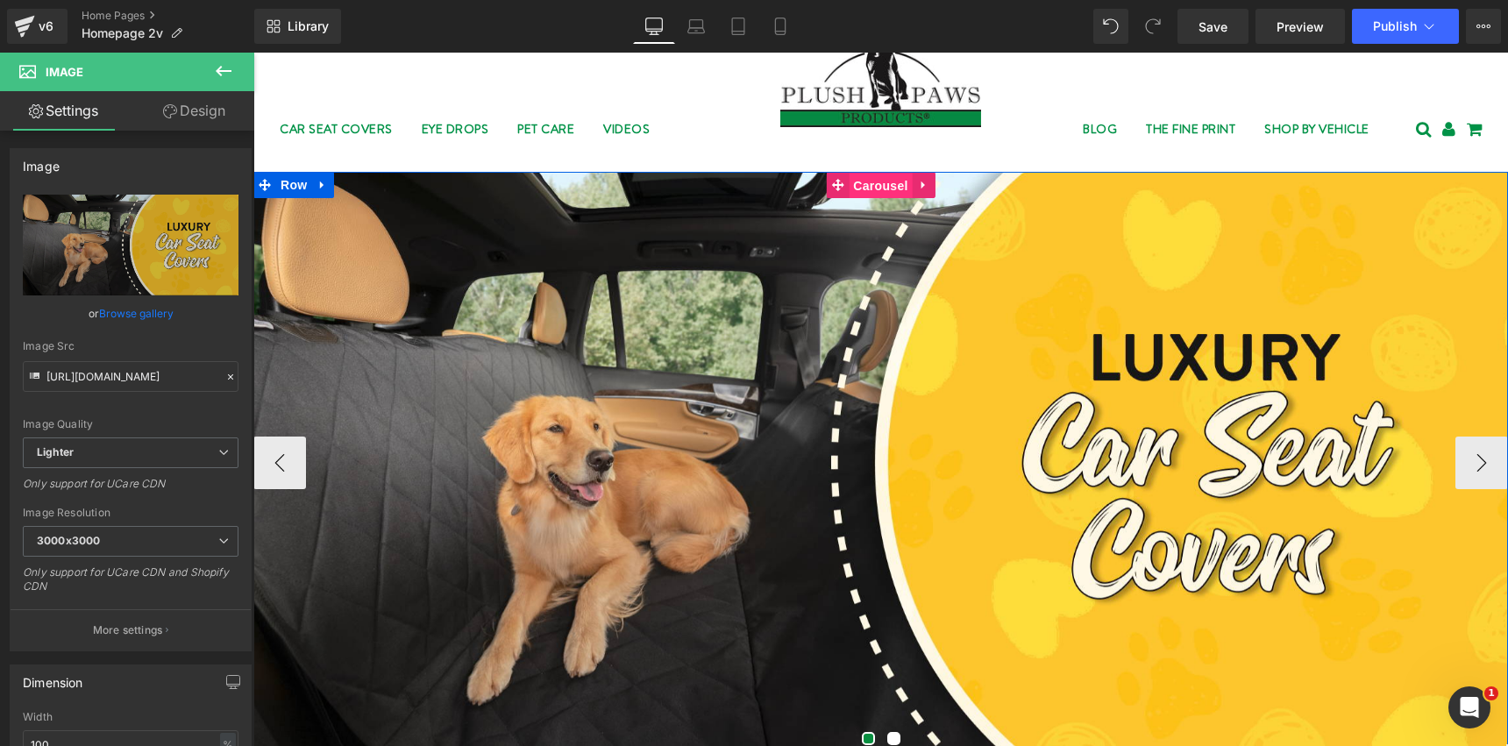
click at [859, 178] on span "Carousel" at bounding box center [880, 186] width 63 height 26
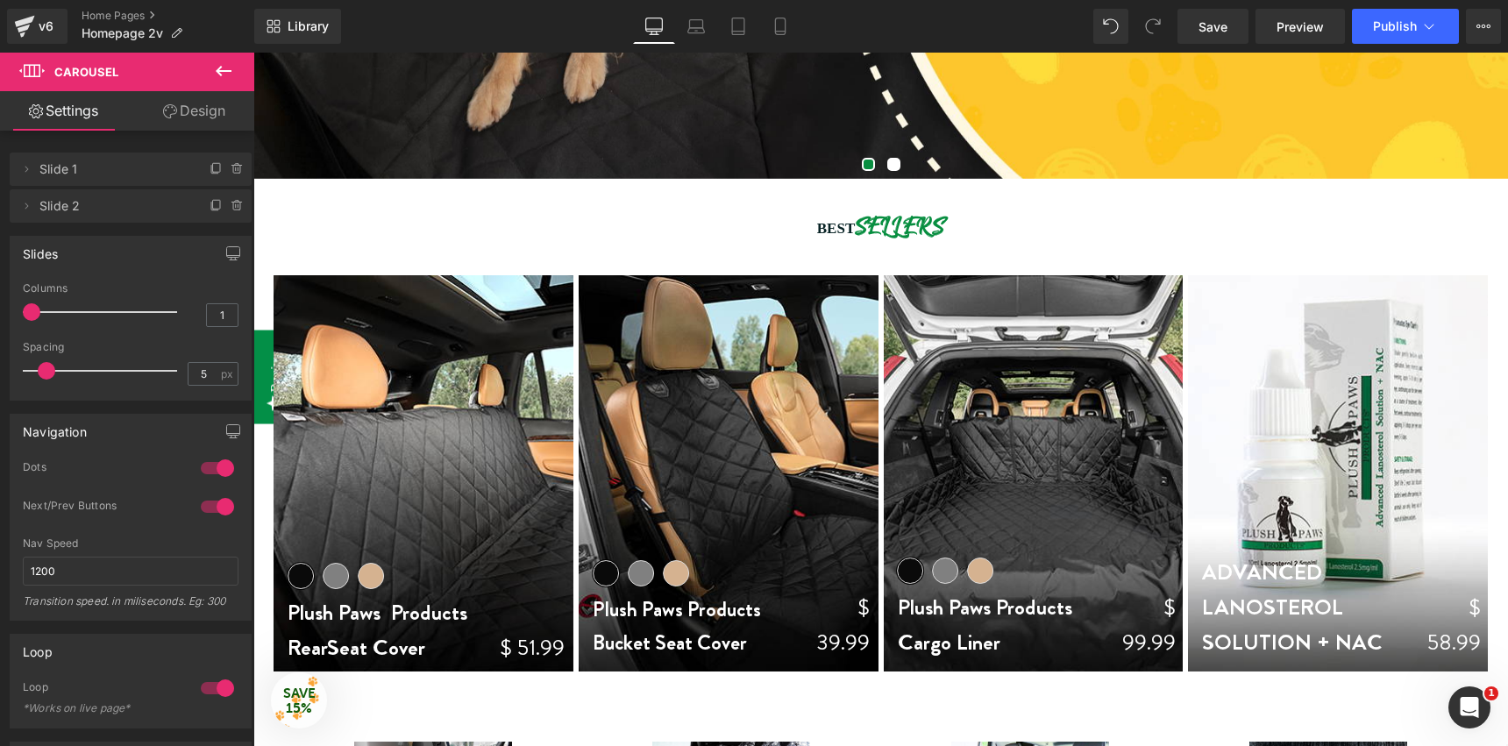
scroll to position [634, 0]
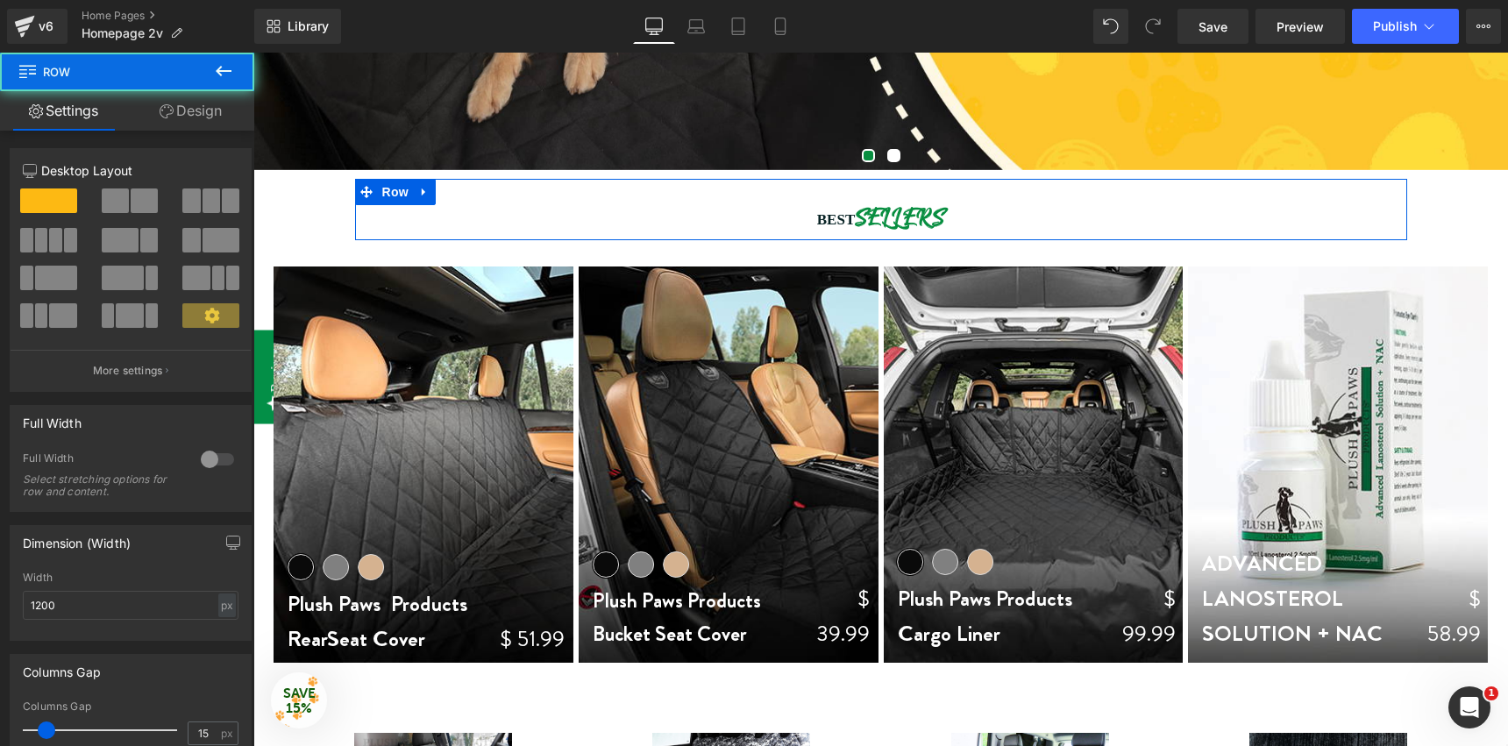
click at [708, 190] on div "BEST sellers Heading Row" at bounding box center [881, 209] width 1052 height 61
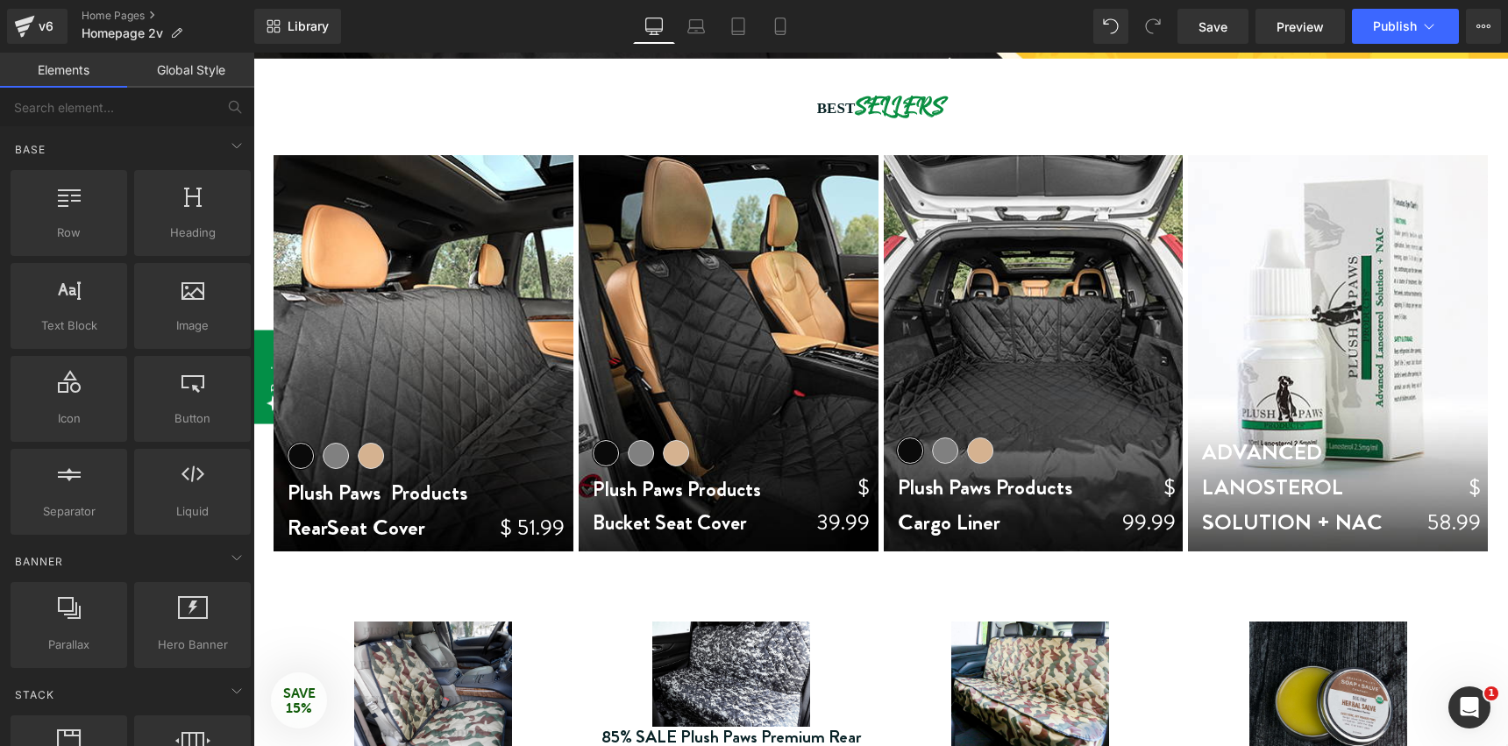
scroll to position [763, 0]
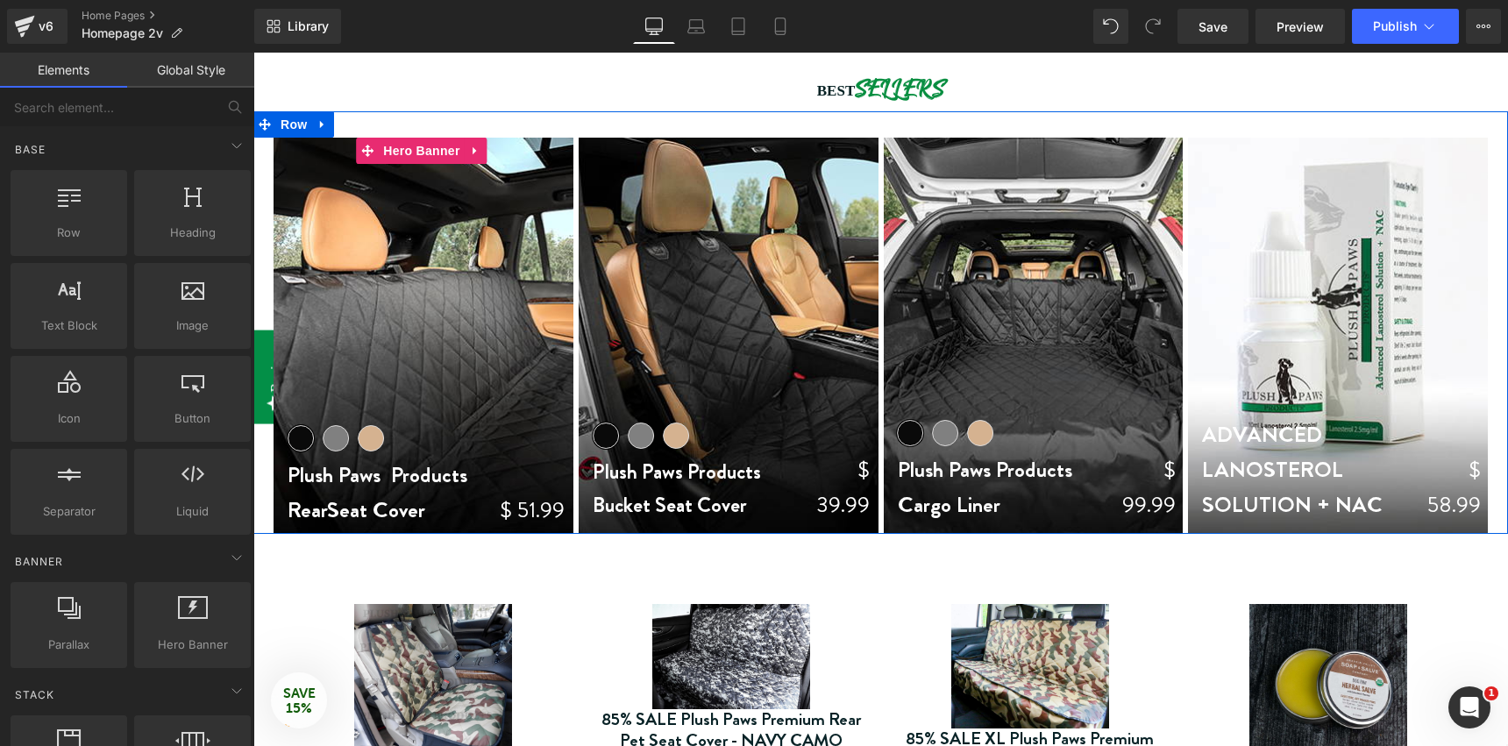
click at [355, 167] on div at bounding box center [424, 336] width 300 height 396
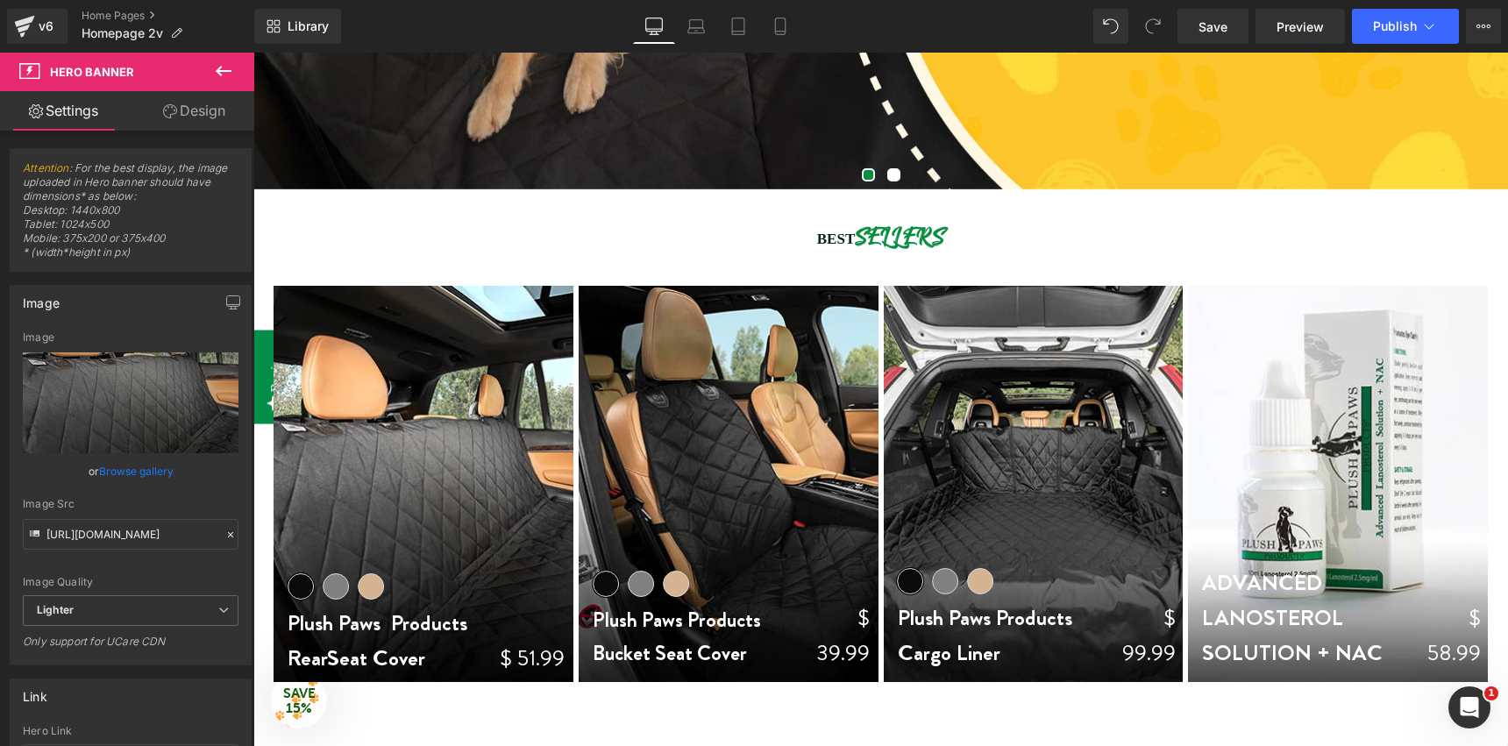
scroll to position [614, 0]
